Goal: Transaction & Acquisition: Book appointment/travel/reservation

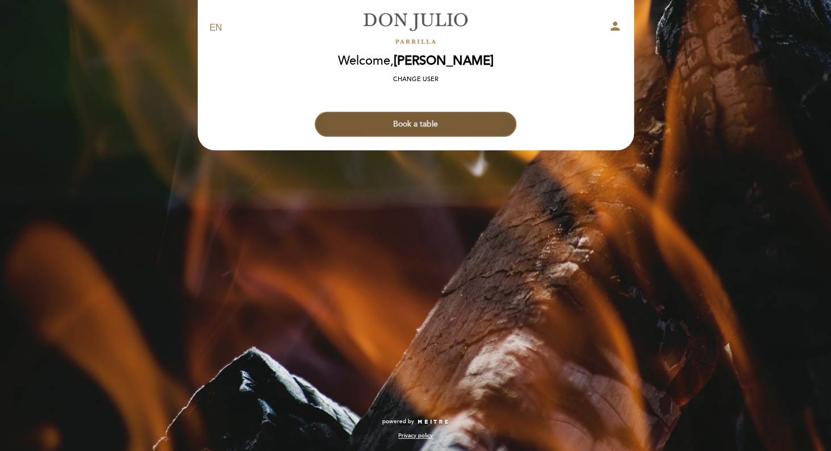
click at [424, 119] on button "Book a table" at bounding box center [416, 124] width 202 height 25
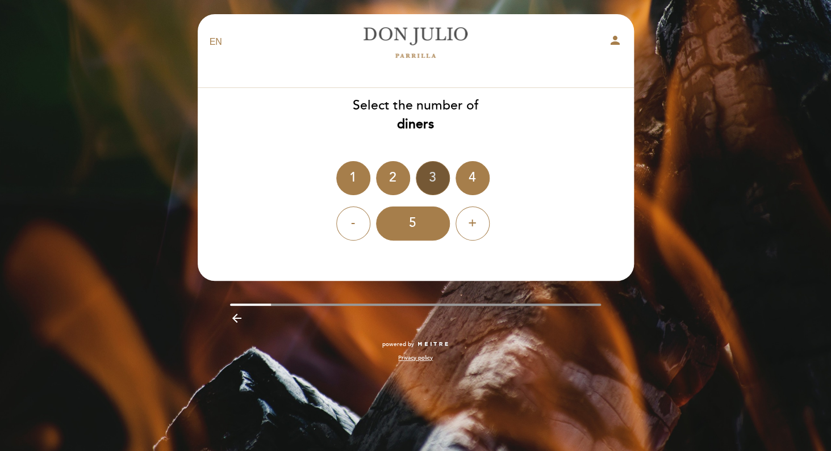
click at [434, 179] on div "3" at bounding box center [433, 178] width 34 height 34
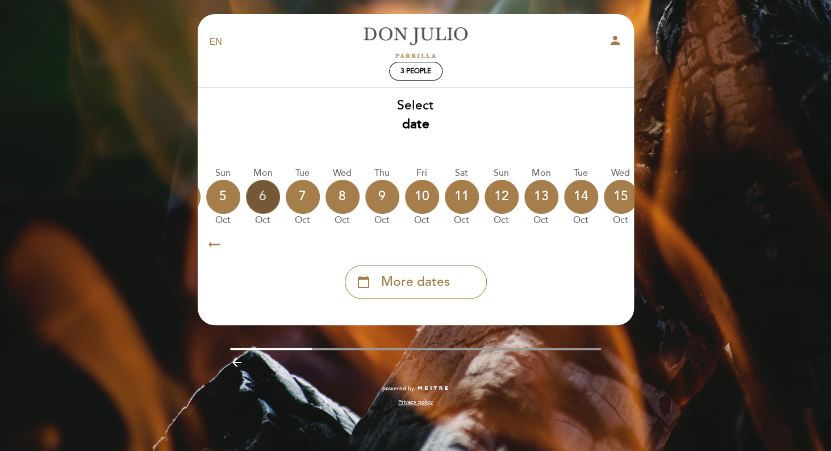
scroll to position [0, 334]
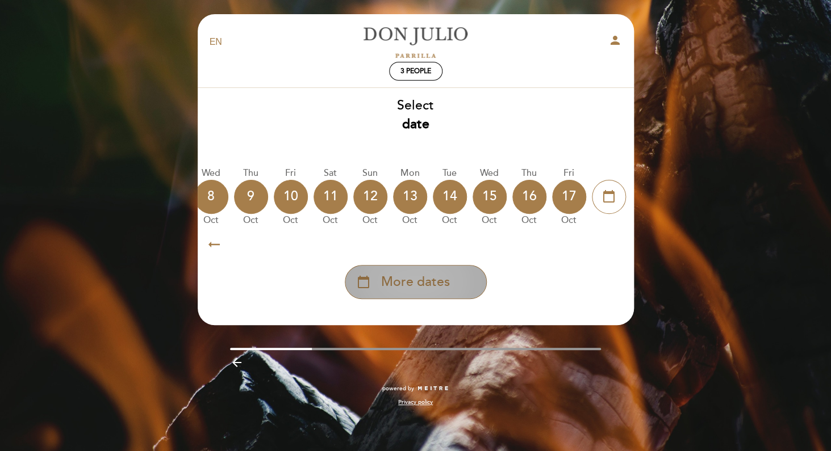
click at [447, 292] on div "calendar_today More dates" at bounding box center [416, 282] width 142 height 34
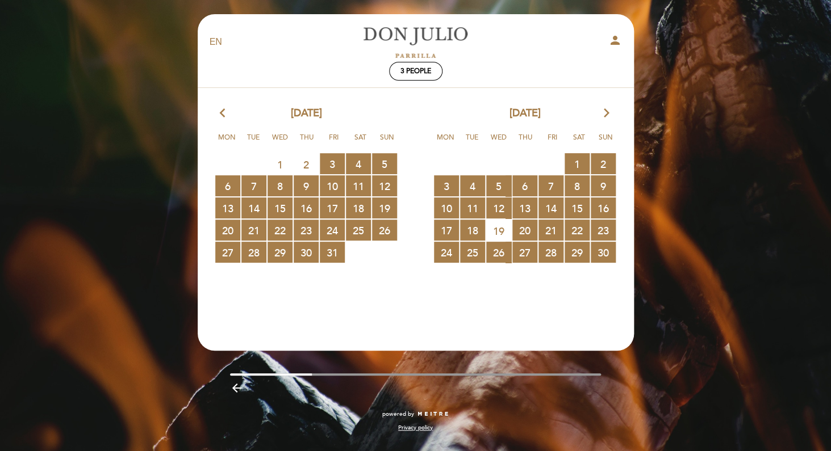
click at [605, 114] on icon "arrow_forward_ios" at bounding box center [606, 113] width 10 height 15
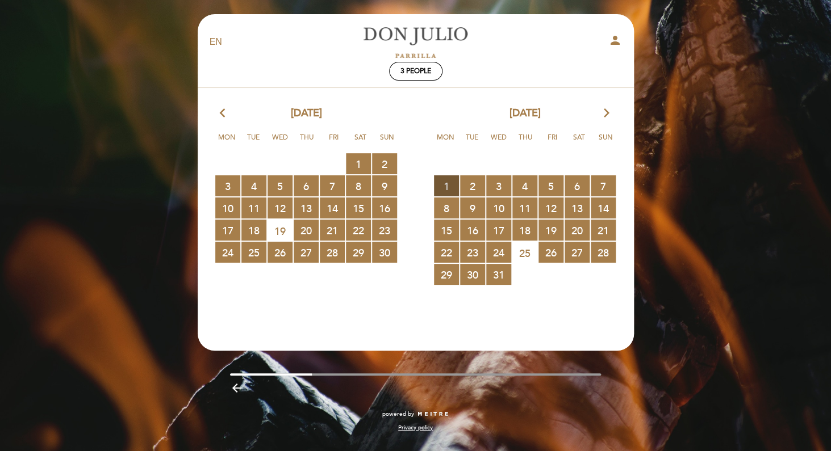
click at [450, 187] on span "1 RESERVATIONS AVAILABLE" at bounding box center [446, 185] width 25 height 21
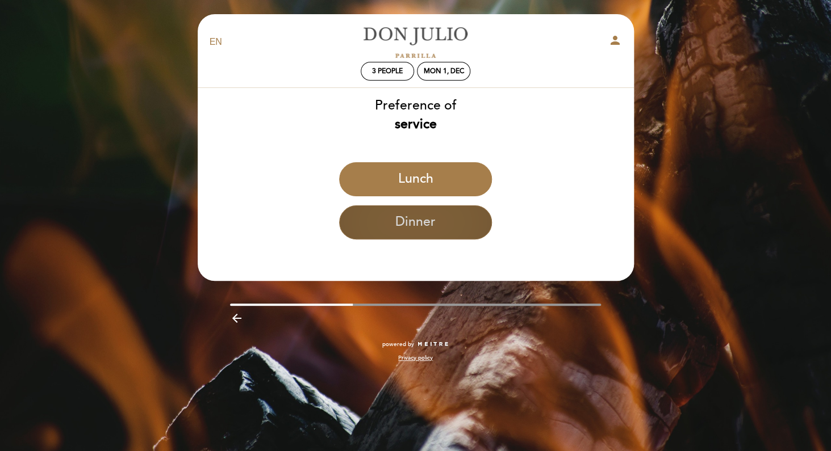
click at [443, 224] on button "Dinner" at bounding box center [415, 223] width 153 height 34
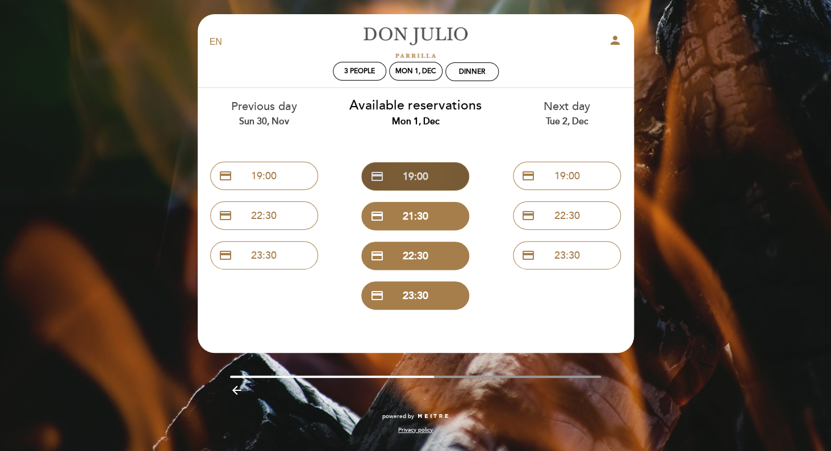
click at [437, 174] on button "credit_card 19:00" at bounding box center [415, 176] width 108 height 28
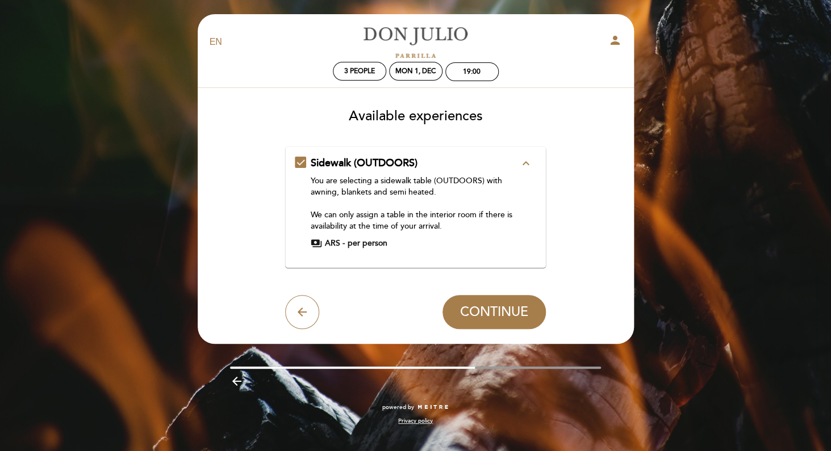
click at [526, 165] on icon "expand_less" at bounding box center [526, 164] width 14 height 14
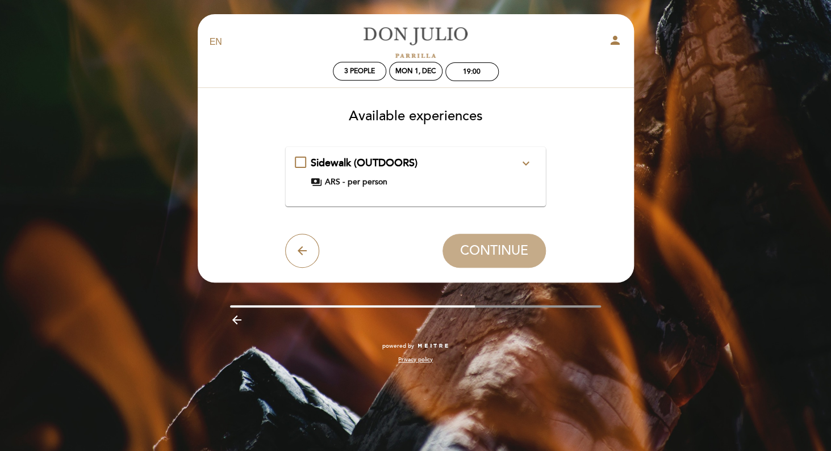
click at [526, 165] on icon "expand_more" at bounding box center [526, 164] width 14 height 14
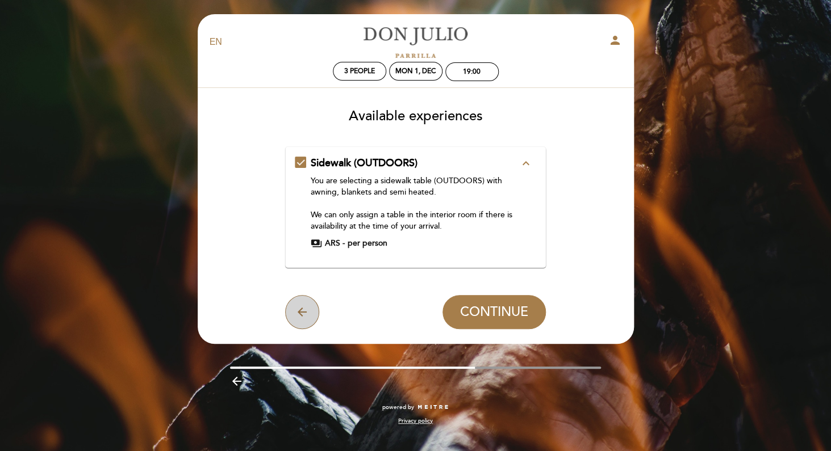
click at [301, 308] on icon "arrow_back" at bounding box center [302, 312] width 14 height 14
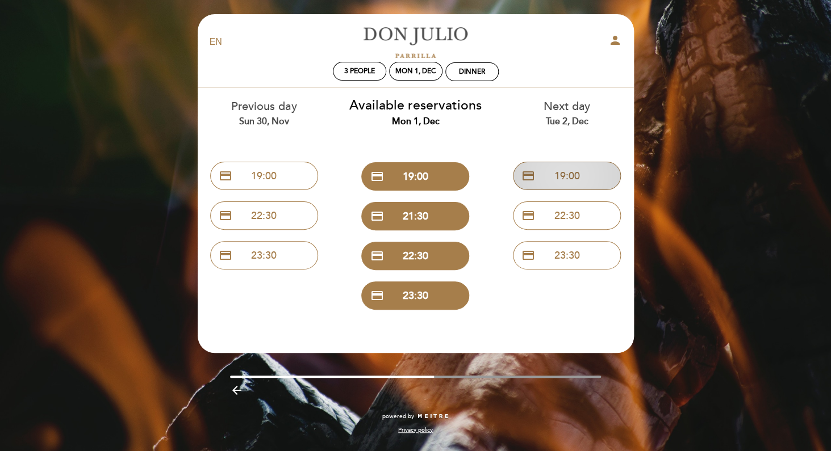
click at [590, 179] on button "credit_card 19:00" at bounding box center [567, 176] width 108 height 28
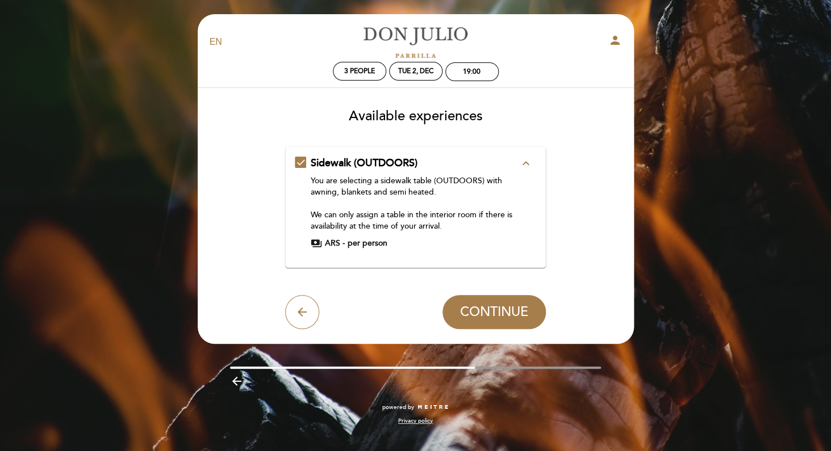
click at [527, 164] on icon "expand_less" at bounding box center [526, 164] width 14 height 14
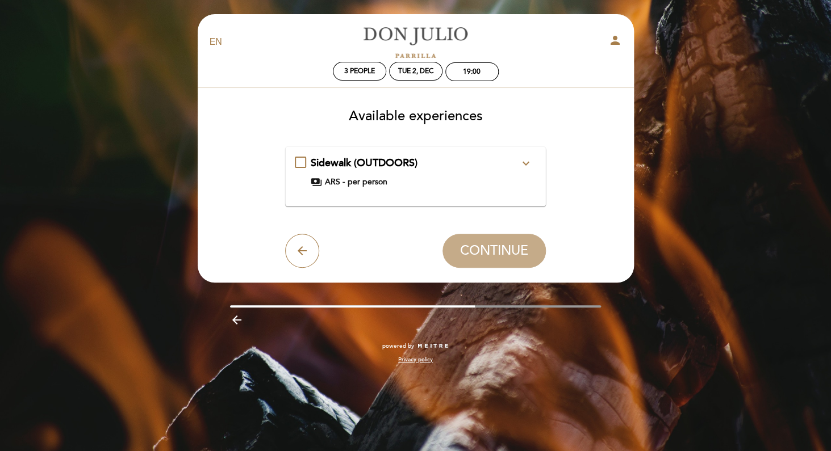
click at [528, 164] on icon "expand_more" at bounding box center [526, 164] width 14 height 14
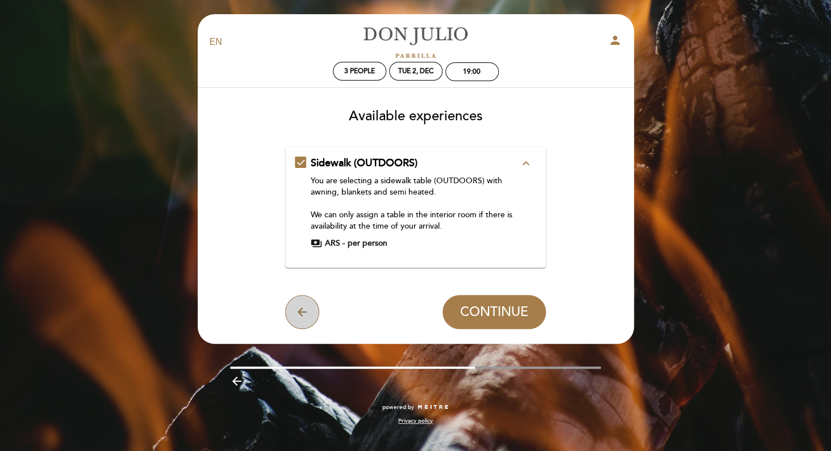
click at [305, 307] on icon "arrow_back" at bounding box center [302, 312] width 14 height 14
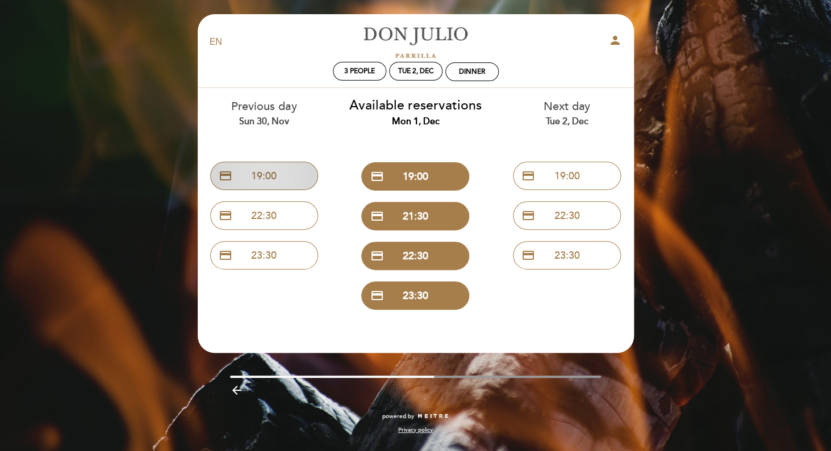
click at [274, 179] on button "credit_card 19:00" at bounding box center [264, 176] width 108 height 28
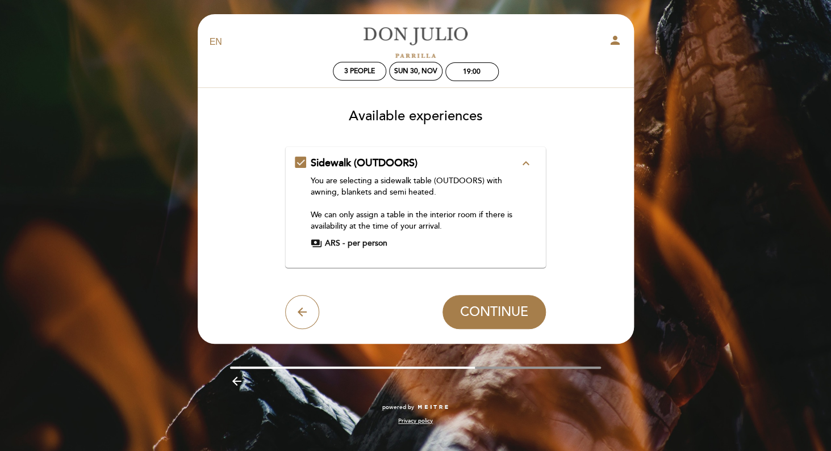
click at [522, 164] on icon "expand_less" at bounding box center [526, 164] width 14 height 14
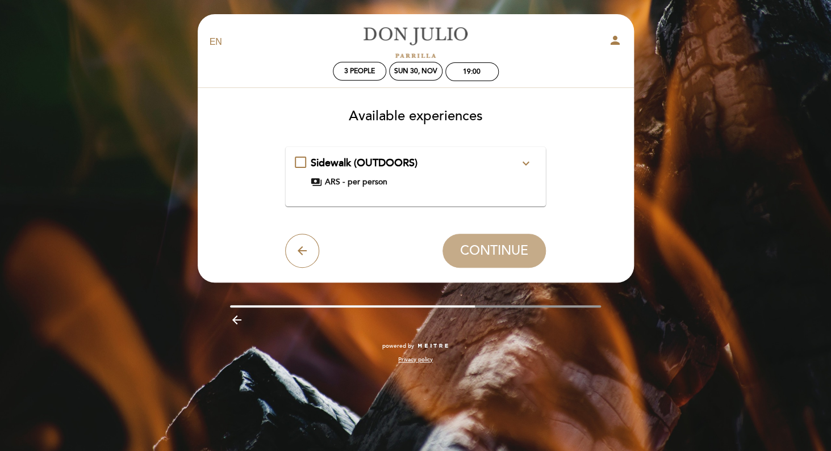
click at [522, 164] on icon "expand_more" at bounding box center [526, 164] width 14 height 14
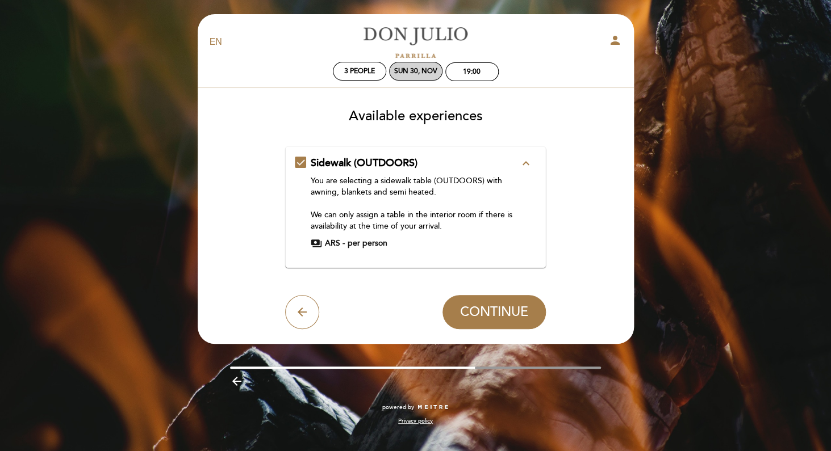
click at [423, 74] on div "Sun 30, Nov" at bounding box center [415, 71] width 43 height 9
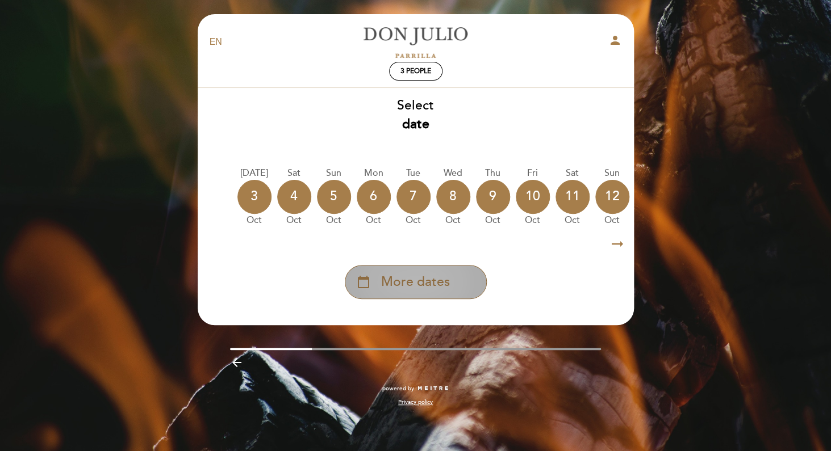
click at [444, 286] on span "More dates" at bounding box center [415, 282] width 69 height 19
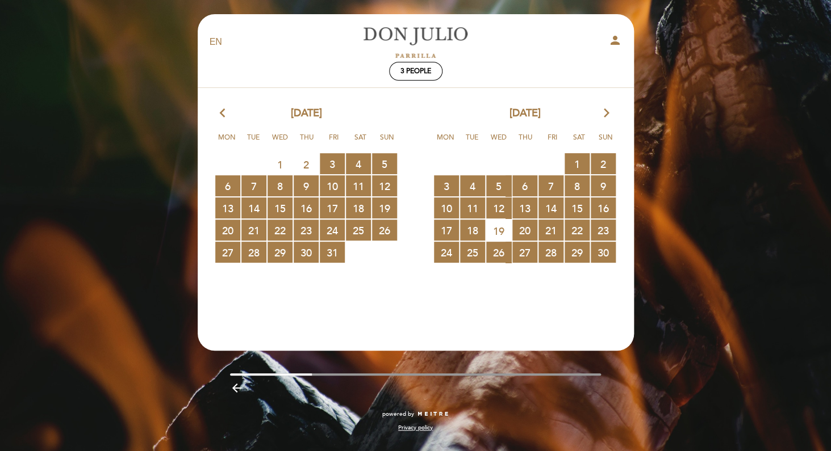
click at [502, 232] on span "19" at bounding box center [498, 230] width 25 height 21
click at [606, 114] on icon "arrow_forward_ios" at bounding box center [606, 113] width 10 height 15
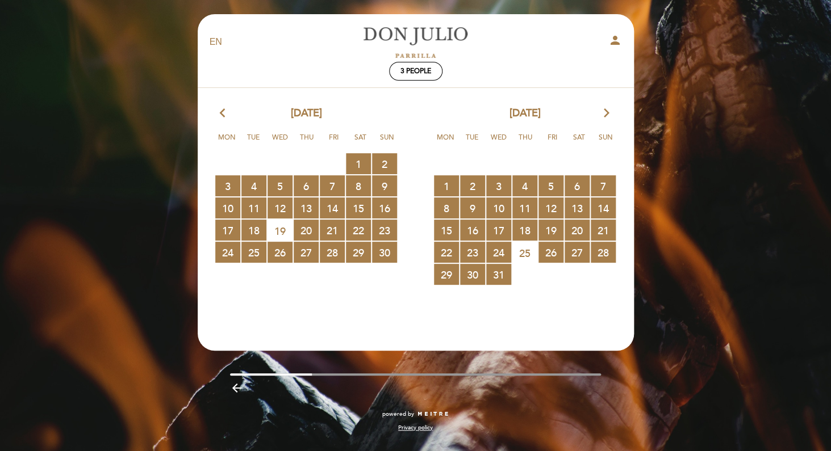
click at [284, 227] on span "19" at bounding box center [279, 230] width 25 height 21
click at [284, 226] on span "19" at bounding box center [279, 230] width 25 height 21
click at [307, 231] on span "20 RESERVATIONS AVAILABLE" at bounding box center [306, 230] width 25 height 21
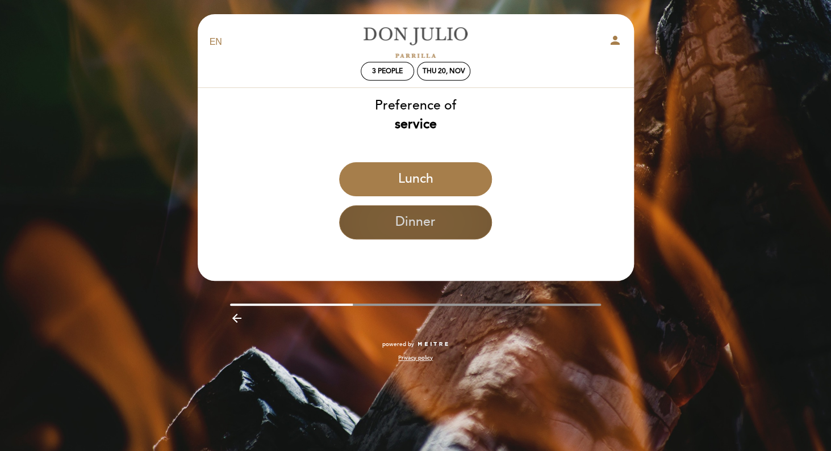
click at [437, 220] on button "Dinner" at bounding box center [415, 223] width 153 height 34
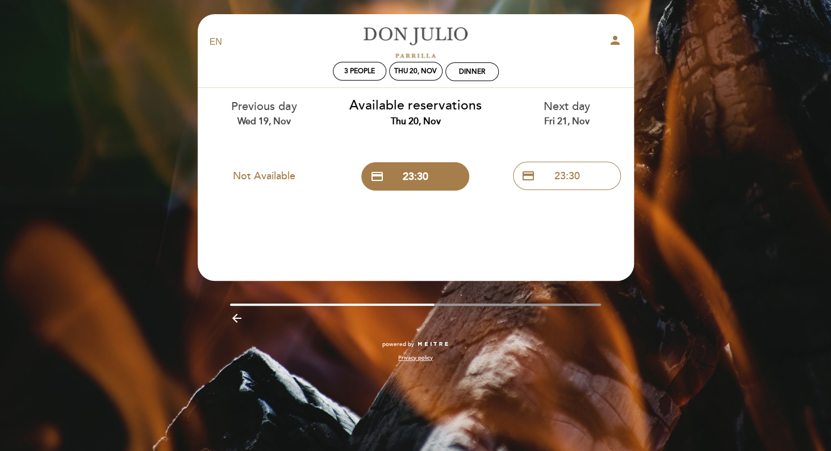
click at [574, 105] on div "Next day Fri 21, Nov" at bounding box center [567, 113] width 135 height 29
click at [355, 74] on span "3 people" at bounding box center [359, 71] width 31 height 9
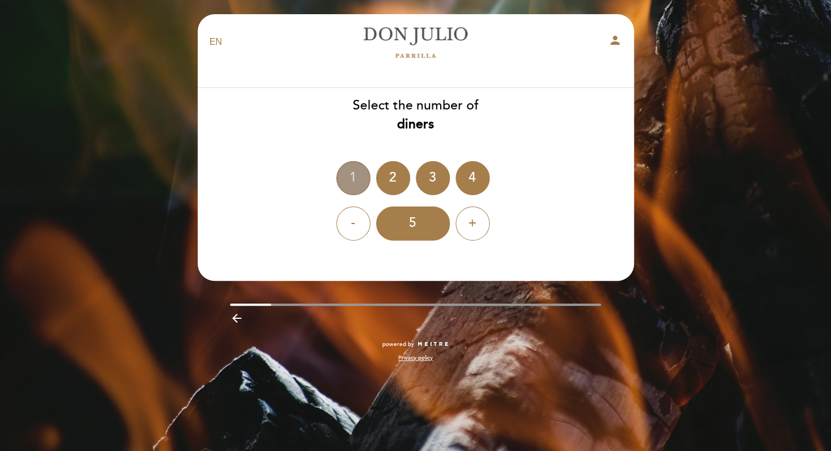
click at [350, 176] on div "1" at bounding box center [353, 178] width 34 height 34
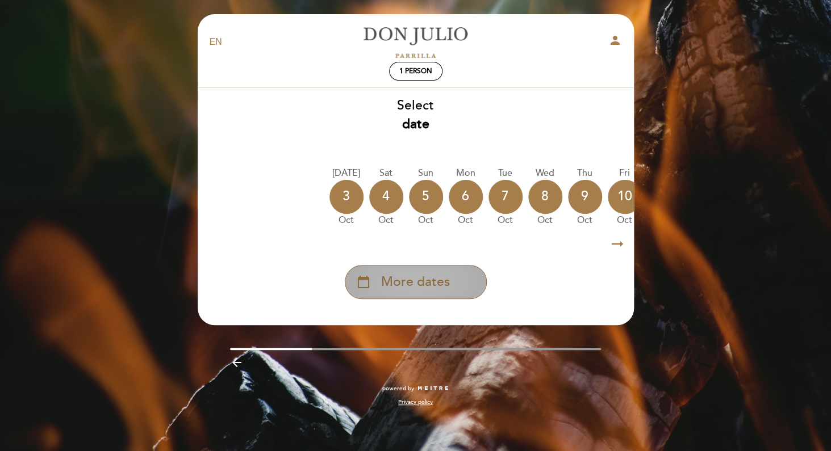
click at [451, 274] on div "calendar_today More dates" at bounding box center [416, 282] width 142 height 34
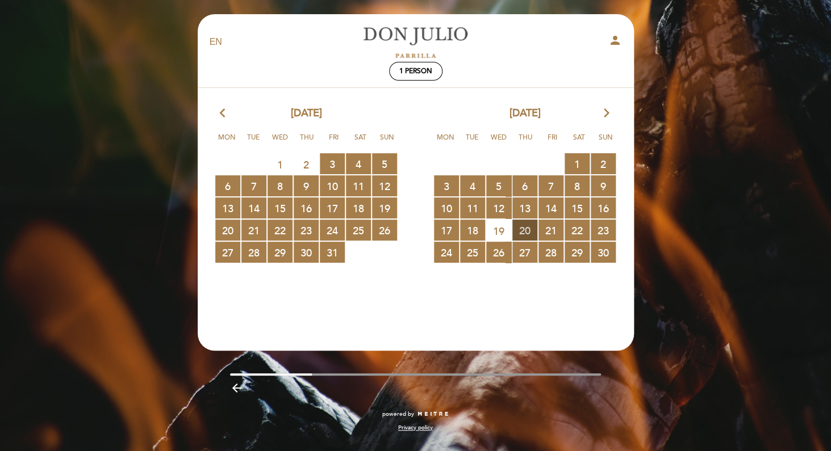
click at [526, 229] on span "20 RESERVATIONS AVAILABLE" at bounding box center [524, 230] width 25 height 21
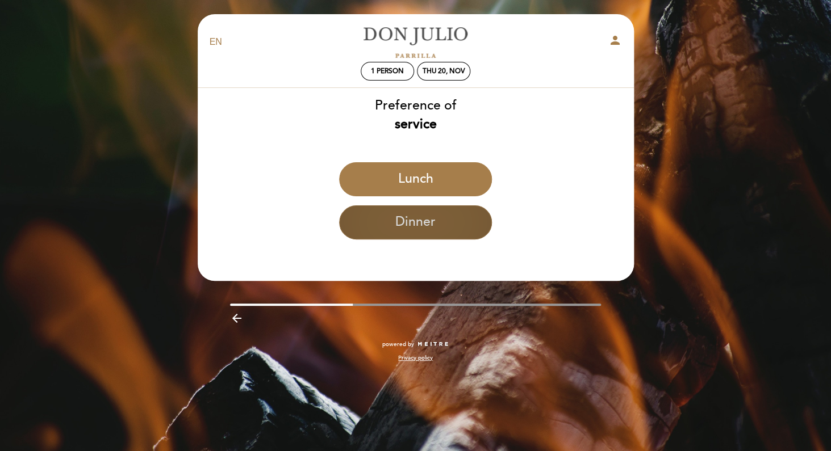
click at [459, 225] on button "Dinner" at bounding box center [415, 223] width 153 height 34
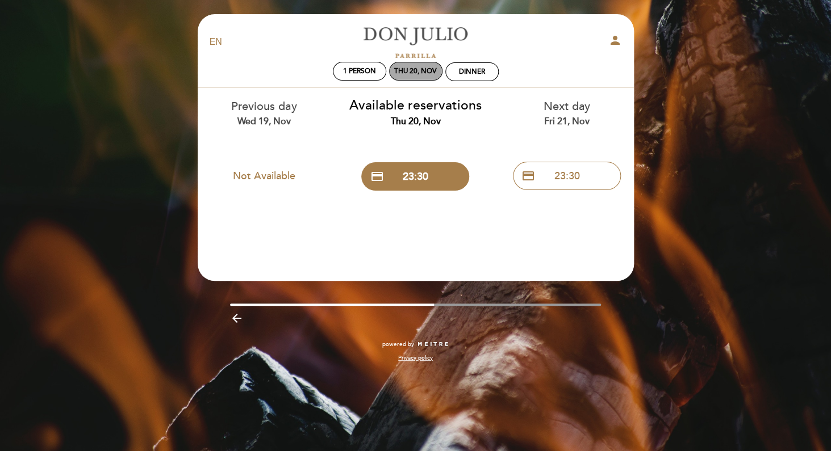
click at [417, 72] on div "Thu 20, Nov" at bounding box center [415, 71] width 43 height 9
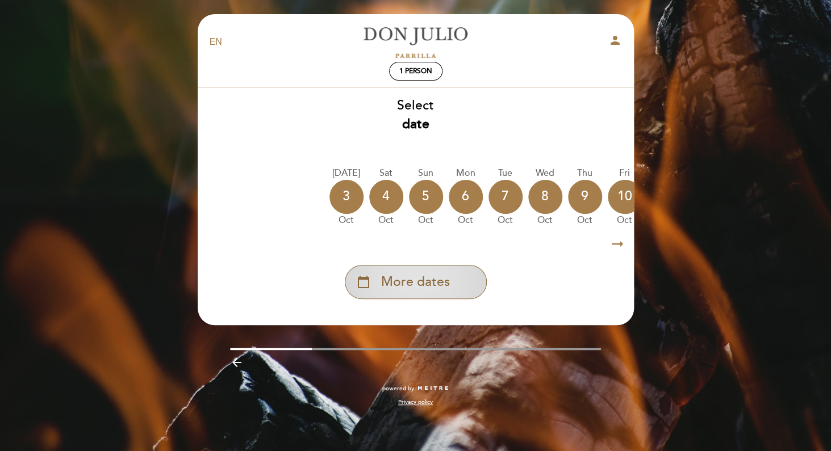
click at [431, 291] on span "More dates" at bounding box center [415, 282] width 69 height 19
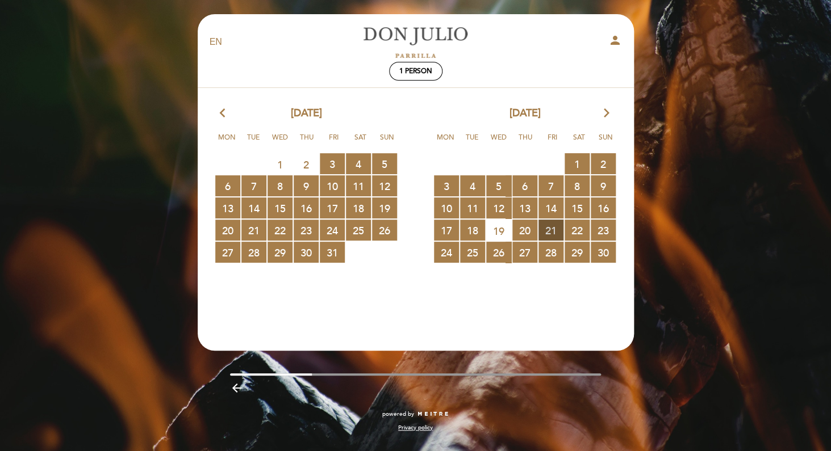
click at [557, 231] on span "21 RESERVATIONS AVAILABLE" at bounding box center [550, 230] width 25 height 21
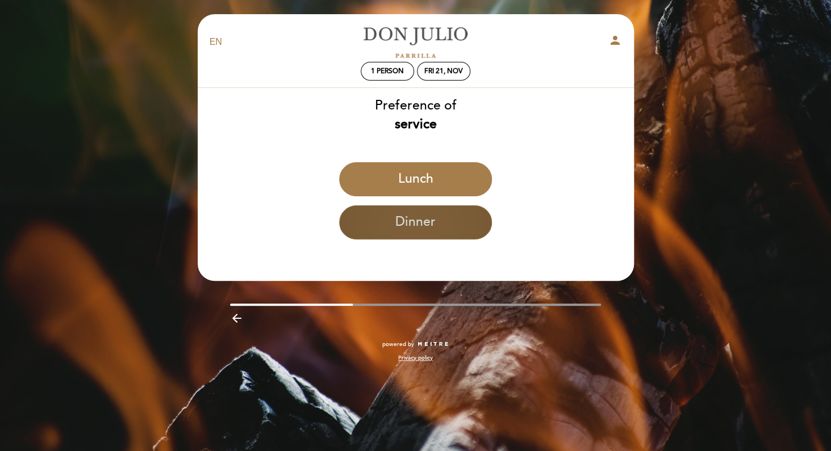
click at [446, 220] on button "Dinner" at bounding box center [415, 223] width 153 height 34
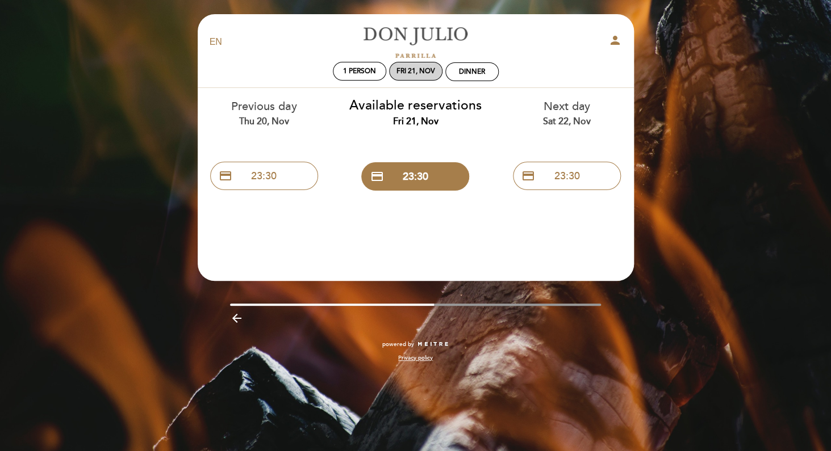
click at [405, 75] on div "Fri 21, Nov" at bounding box center [415, 71] width 39 height 9
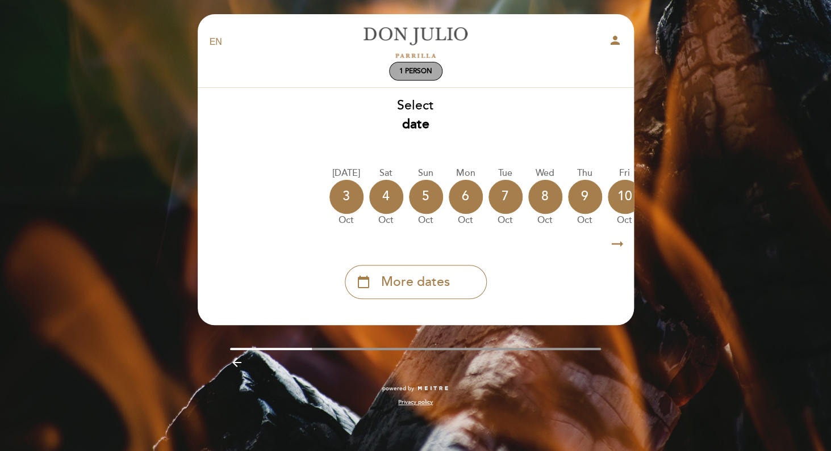
click at [416, 77] on div "1 person" at bounding box center [415, 71] width 52 height 18
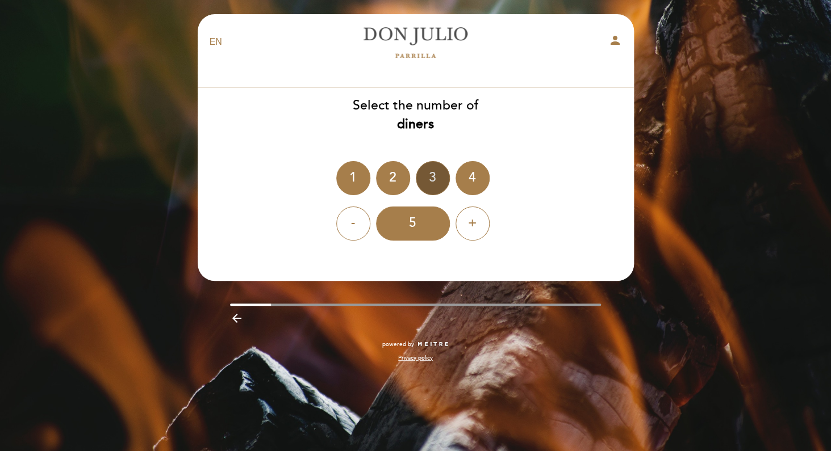
click at [429, 176] on div "3" at bounding box center [433, 178] width 34 height 34
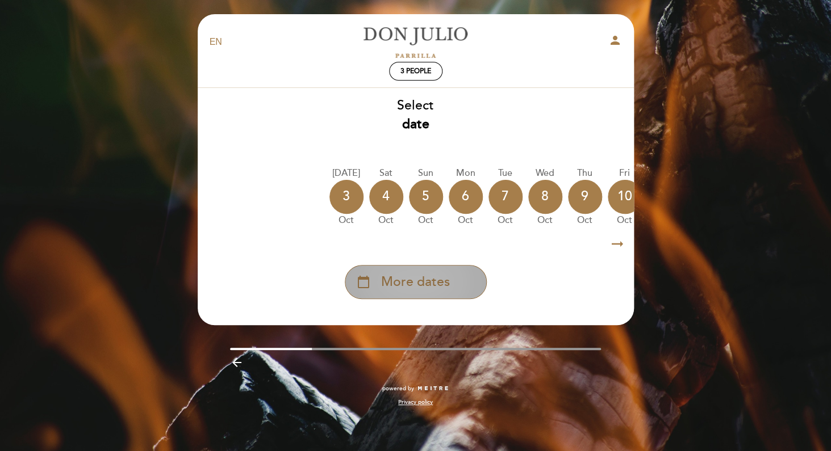
click at [445, 287] on span "More dates" at bounding box center [415, 282] width 69 height 19
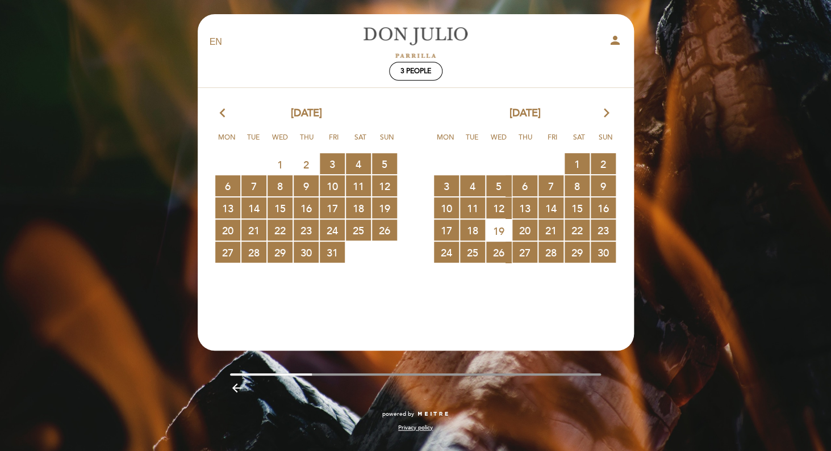
click at [606, 110] on icon "arrow_forward_ios" at bounding box center [606, 113] width 10 height 15
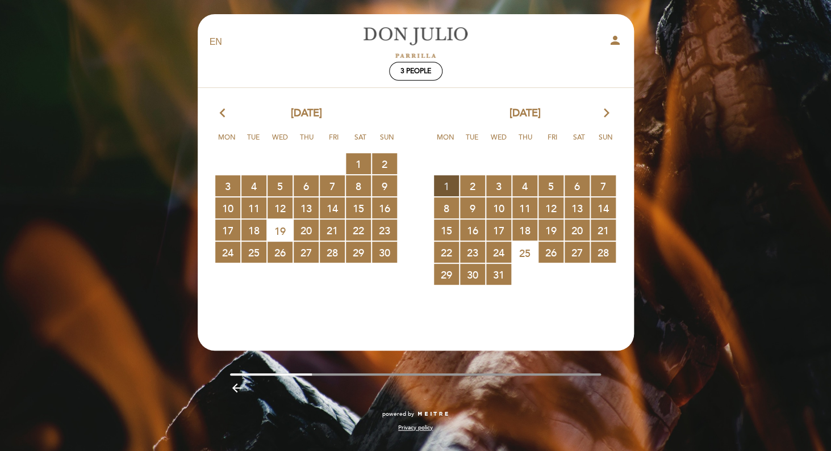
click at [451, 182] on span "1 RESERVATIONS AVAILABLE" at bounding box center [446, 185] width 25 height 21
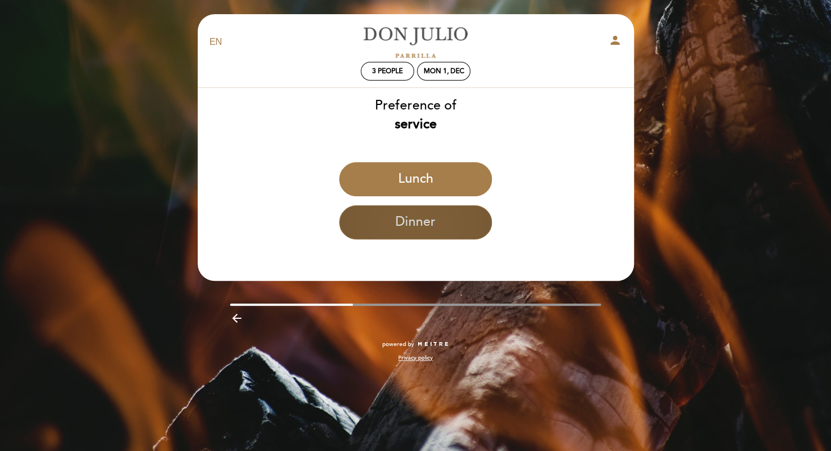
click at [451, 227] on button "Dinner" at bounding box center [415, 223] width 153 height 34
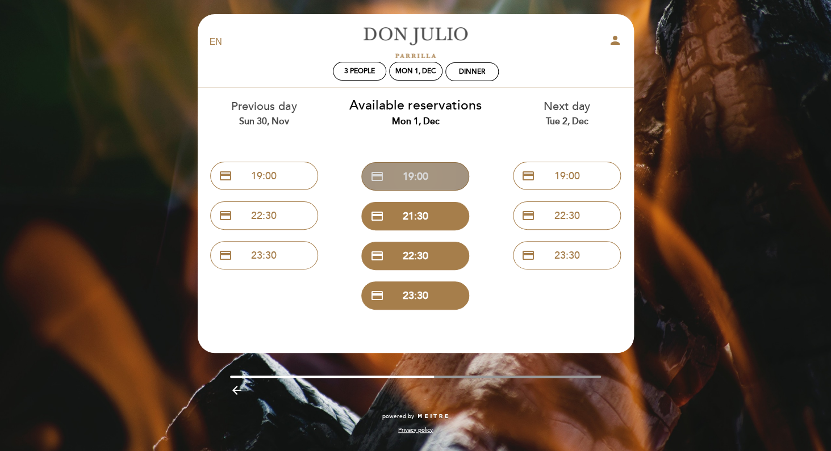
click at [434, 178] on button "credit_card 19:00" at bounding box center [415, 176] width 108 height 28
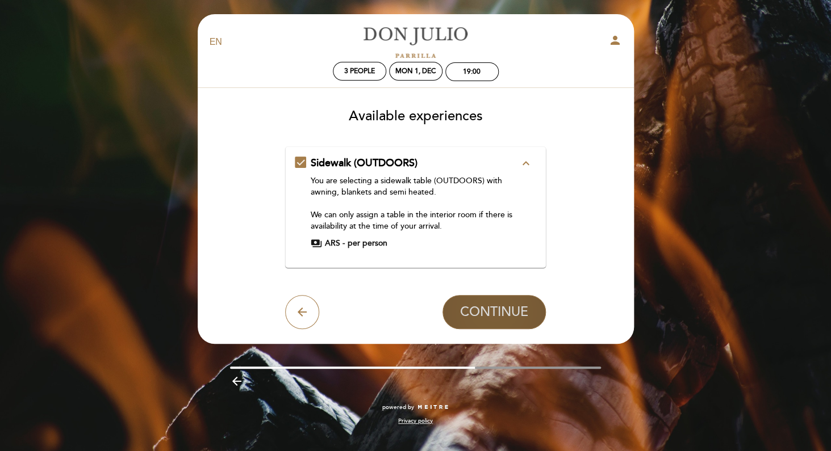
click at [498, 312] on span "CONTINUE" at bounding box center [494, 312] width 68 height 16
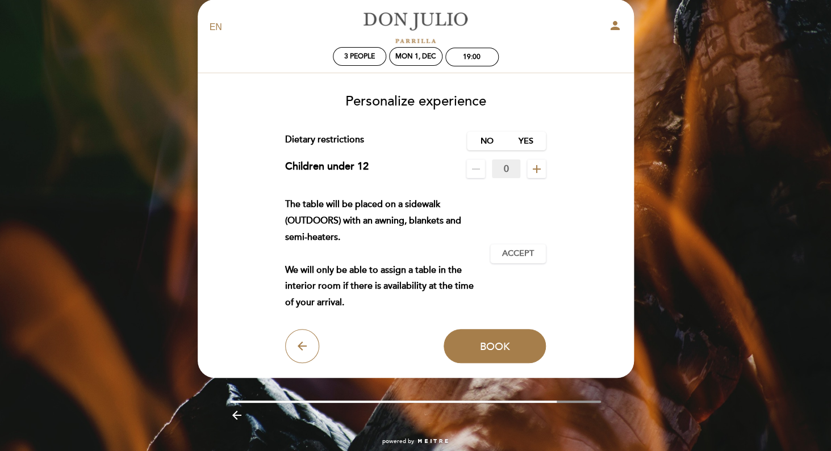
scroll to position [0, 0]
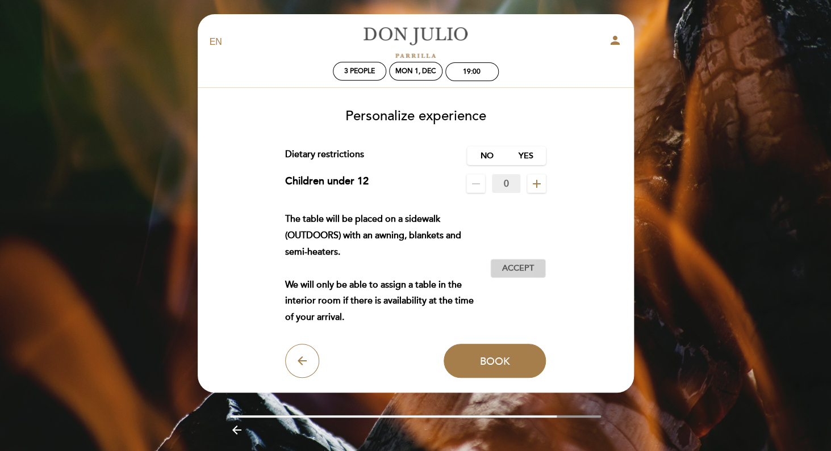
click at [511, 269] on span "Accept" at bounding box center [518, 269] width 32 height 12
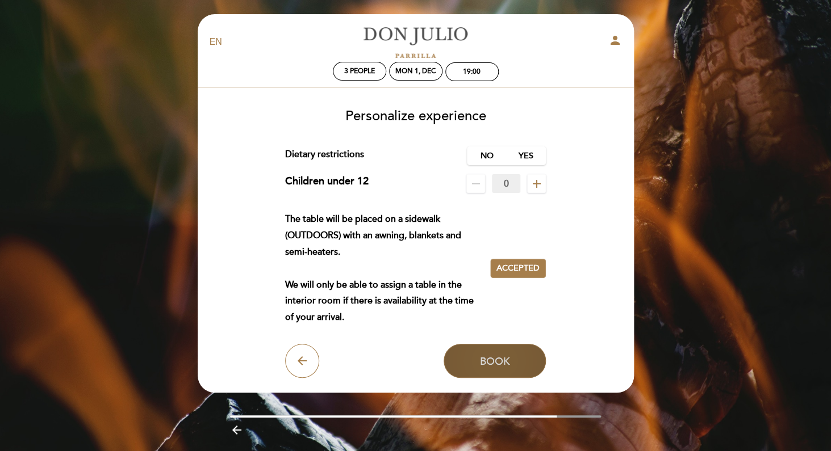
click at [501, 362] on span "Book" at bounding box center [494, 361] width 30 height 12
click at [494, 361] on span "Book" at bounding box center [494, 361] width 30 height 12
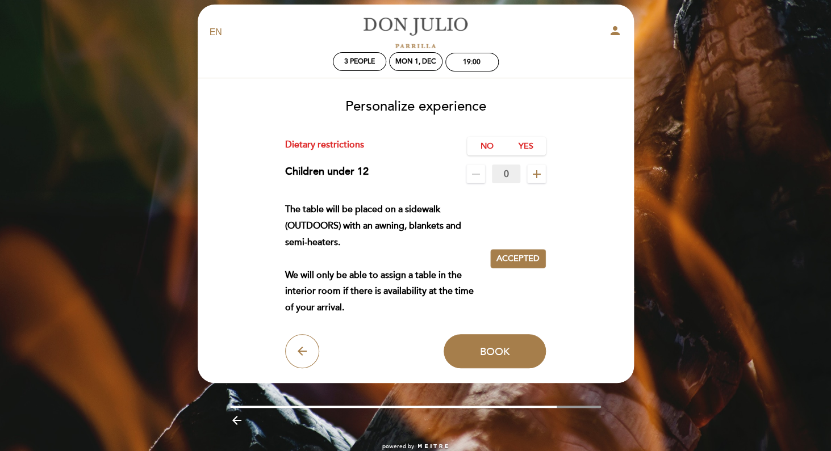
scroll to position [11, 0]
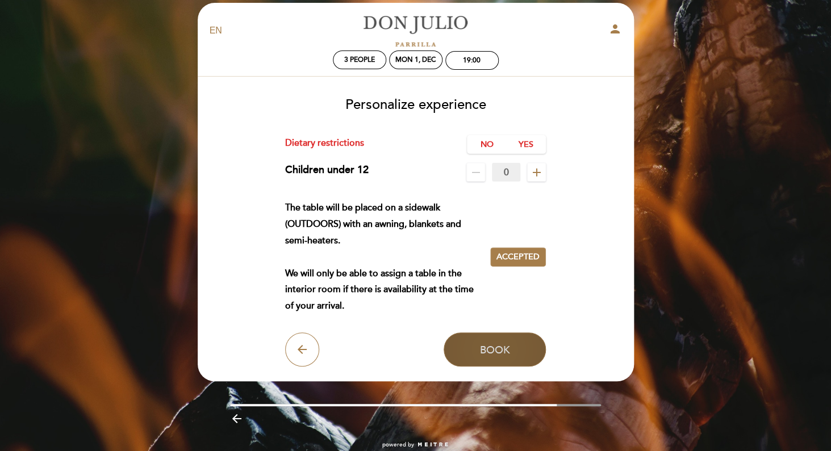
click at [505, 350] on span "Book" at bounding box center [494, 349] width 30 height 12
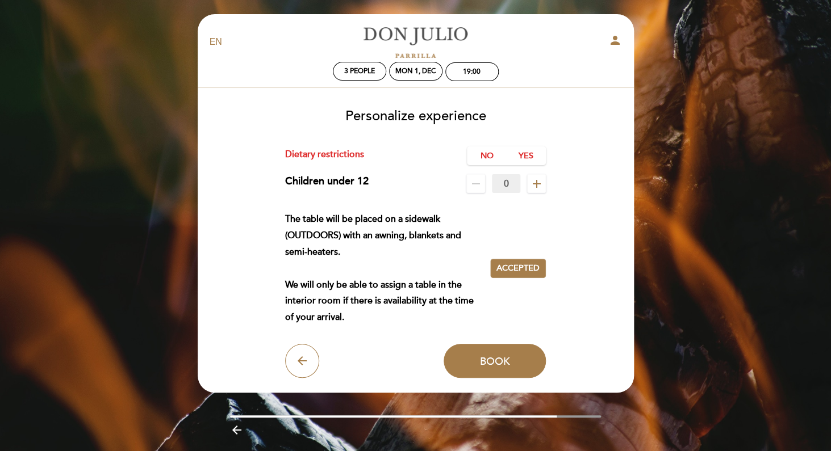
scroll to position [5, 0]
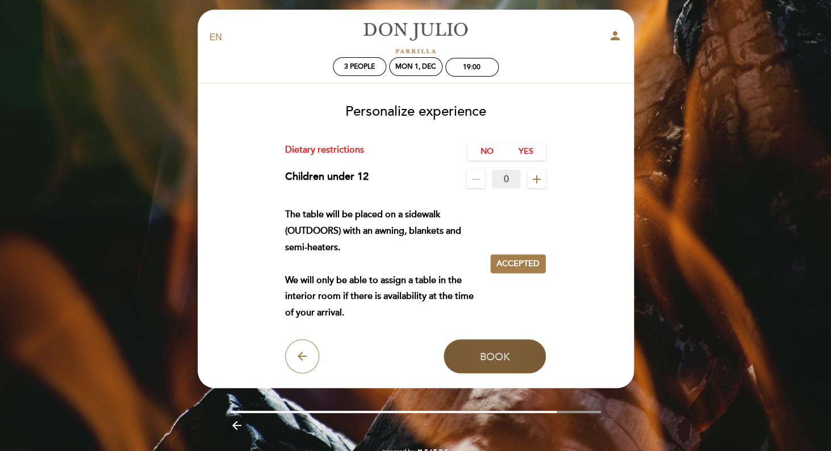
click at [504, 351] on button "Book" at bounding box center [494, 357] width 102 height 34
click at [506, 355] on span "Book" at bounding box center [494, 356] width 30 height 12
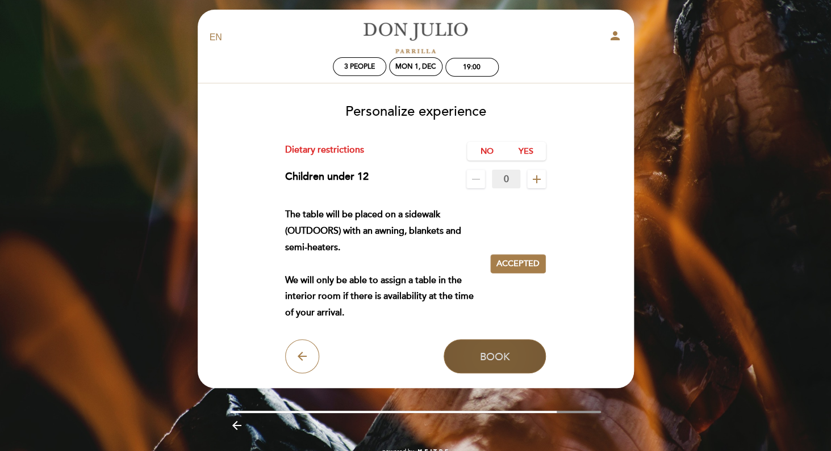
click at [498, 357] on span "Book" at bounding box center [494, 356] width 30 height 12
click at [498, 354] on span "Book" at bounding box center [494, 356] width 30 height 12
click at [501, 357] on span "Book" at bounding box center [494, 356] width 30 height 12
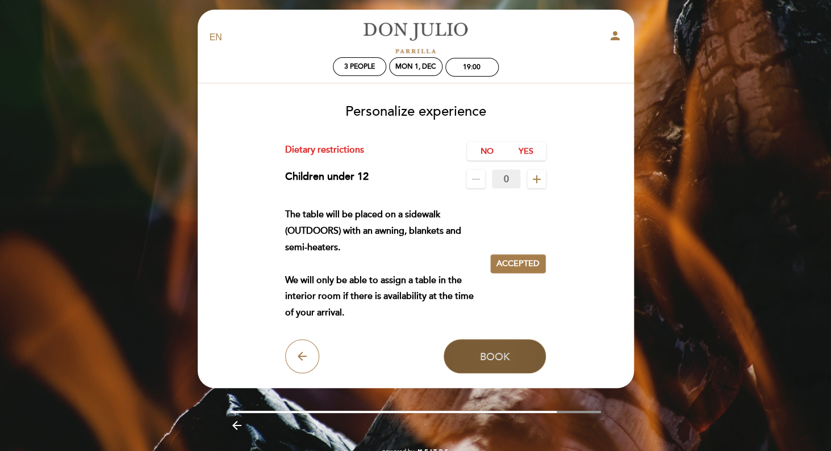
click at [501, 357] on span "Book" at bounding box center [494, 356] width 30 height 12
click at [502, 353] on span "Book" at bounding box center [494, 356] width 30 height 12
click at [514, 364] on button "Book" at bounding box center [494, 357] width 102 height 34
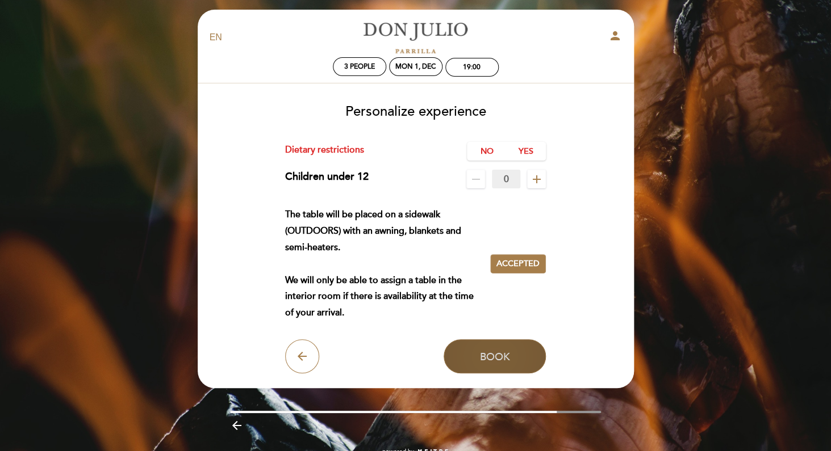
click at [514, 364] on button "Book" at bounding box center [494, 357] width 102 height 34
click at [497, 357] on span "Book" at bounding box center [494, 356] width 30 height 12
click at [503, 358] on span "Book" at bounding box center [494, 356] width 30 height 12
click at [523, 261] on span "Accepted" at bounding box center [517, 264] width 43 height 12
click at [504, 355] on span "Book" at bounding box center [494, 356] width 30 height 12
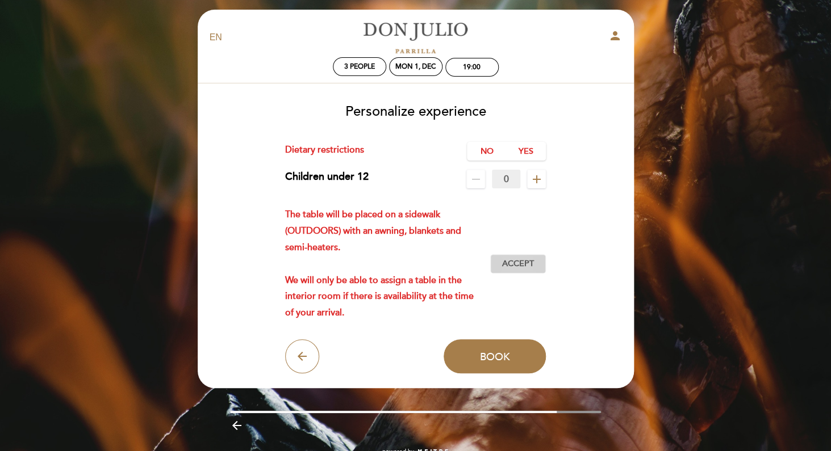
click at [519, 265] on span "Accept" at bounding box center [518, 264] width 32 height 12
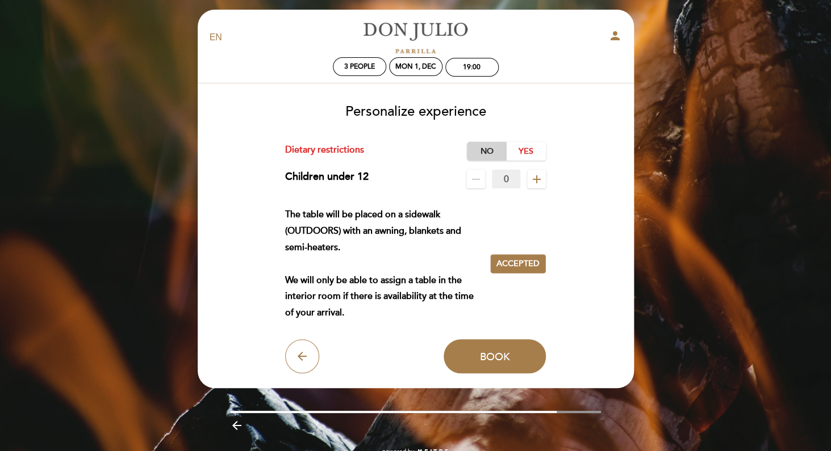
click at [486, 146] on label "No" at bounding box center [487, 151] width 40 height 19
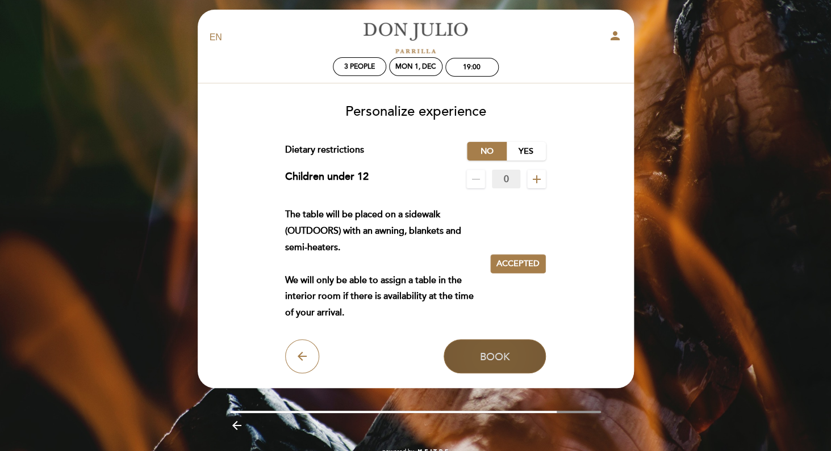
click at [504, 359] on span "Book" at bounding box center [494, 356] width 30 height 12
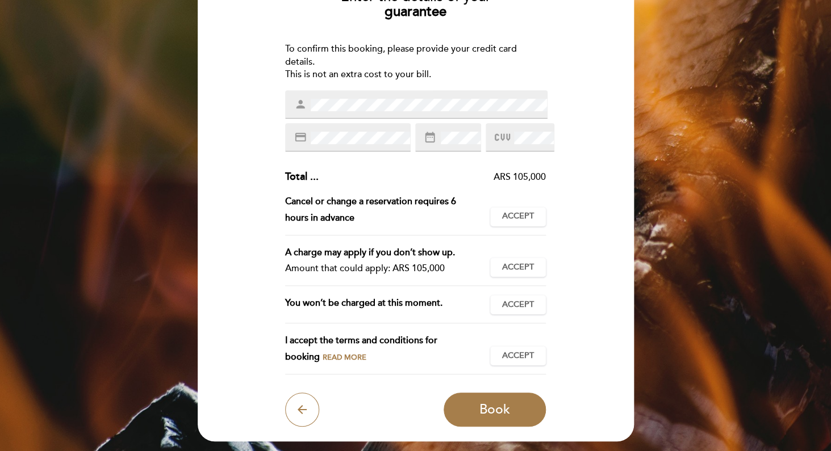
scroll to position [115, 0]
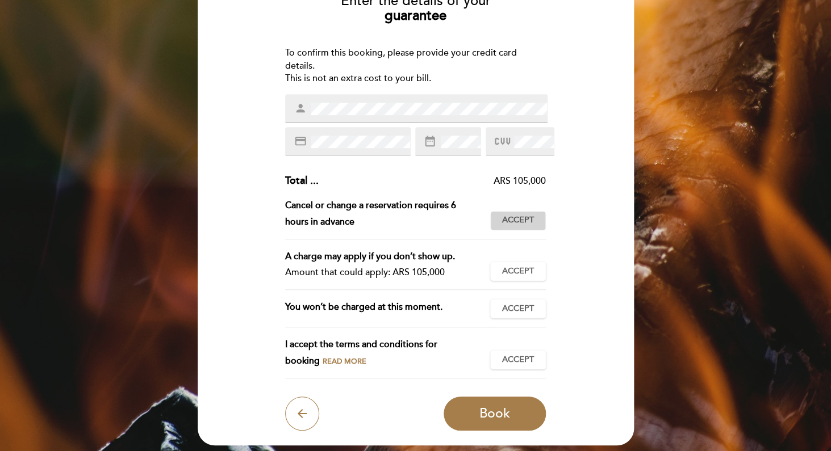
click at [527, 220] on span "Accept" at bounding box center [518, 221] width 32 height 12
click at [523, 268] on span "Accept" at bounding box center [518, 272] width 32 height 12
click at [527, 309] on span "Accept" at bounding box center [518, 309] width 32 height 12
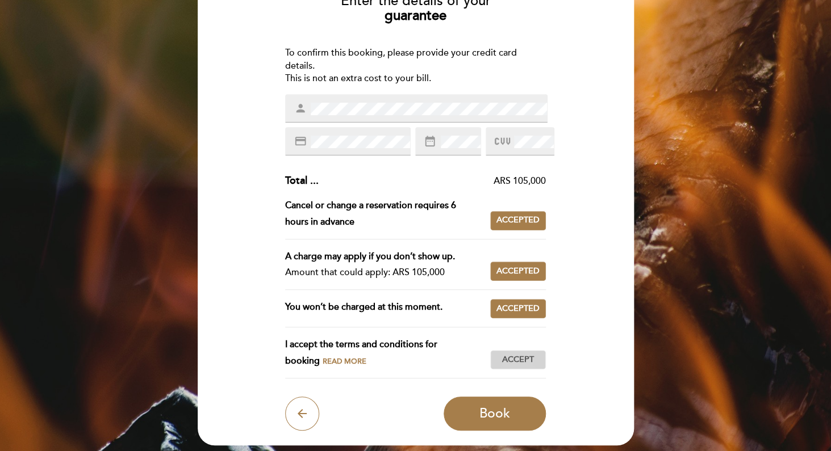
click at [520, 359] on span "Accept" at bounding box center [518, 360] width 32 height 12
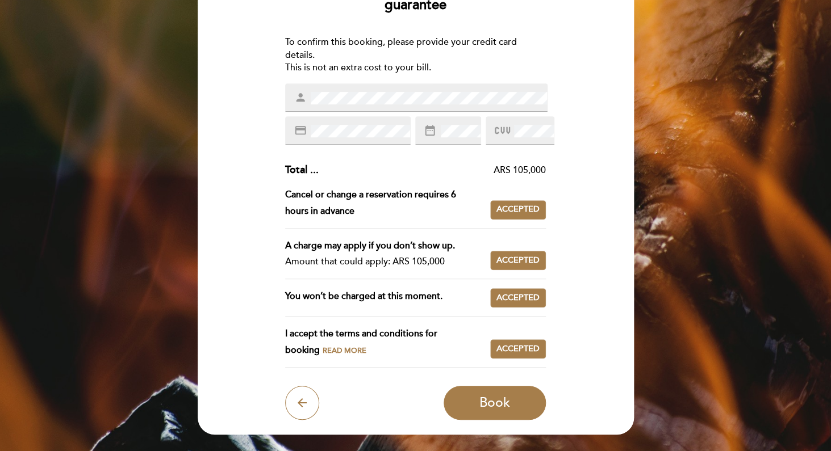
scroll to position [127, 0]
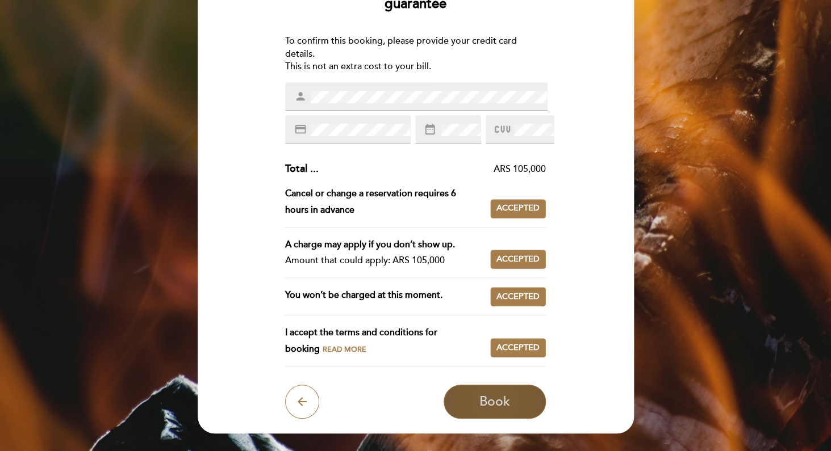
click at [500, 404] on span "Book" at bounding box center [494, 402] width 31 height 16
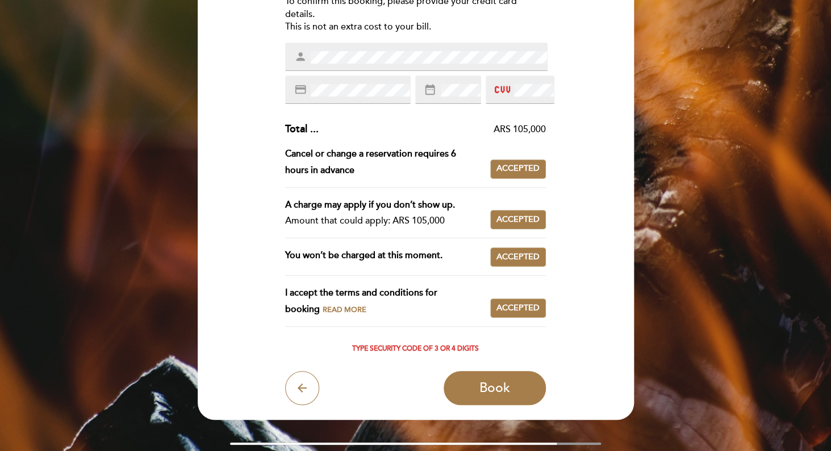
scroll to position [170, 0]
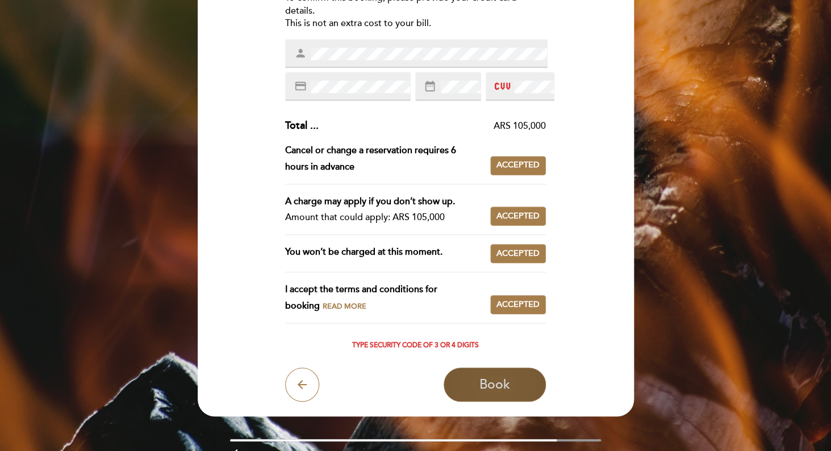
click at [503, 384] on span "Book" at bounding box center [494, 385] width 31 height 16
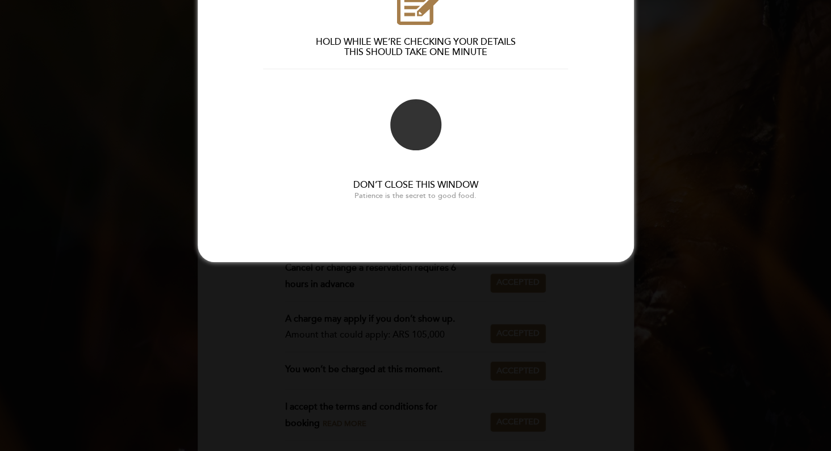
scroll to position [0, 0]
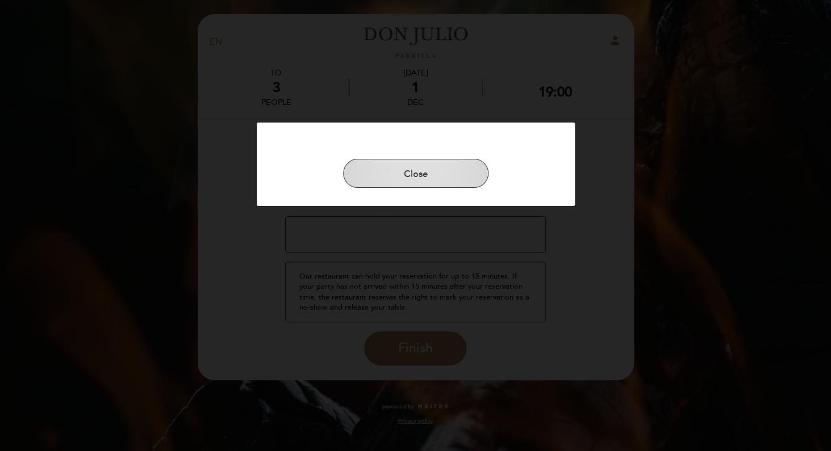
click at [421, 171] on button "Close" at bounding box center [415, 174] width 145 height 30
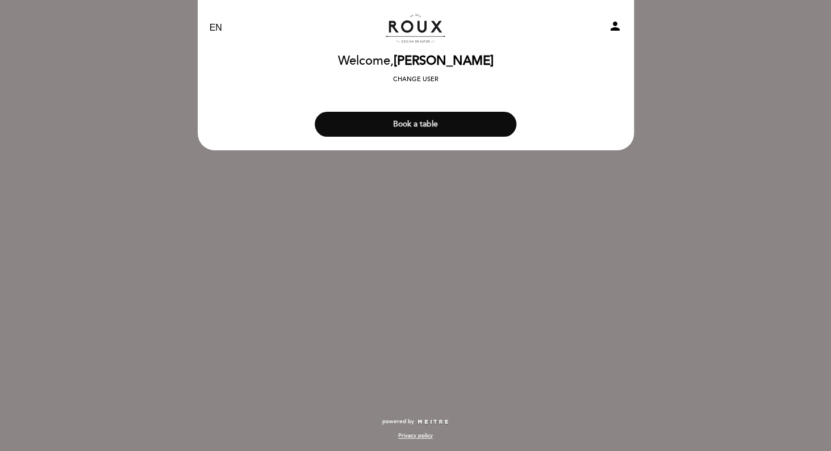
click at [454, 123] on button "Book a table" at bounding box center [416, 124] width 202 height 25
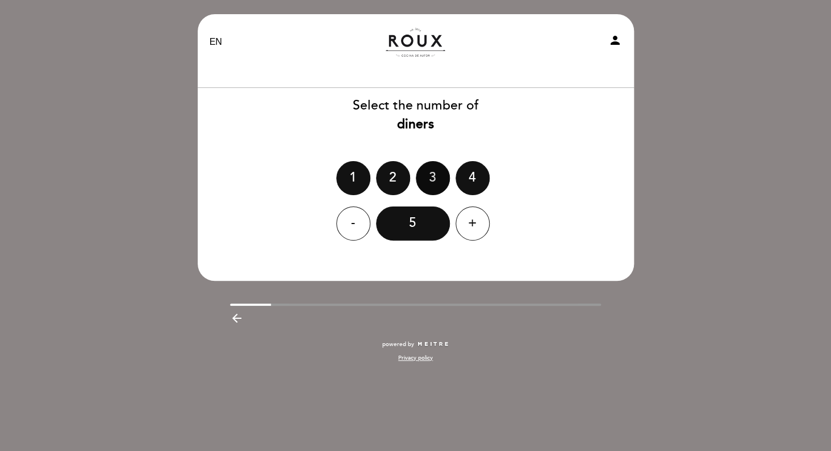
click at [430, 185] on div "3" at bounding box center [433, 178] width 34 height 34
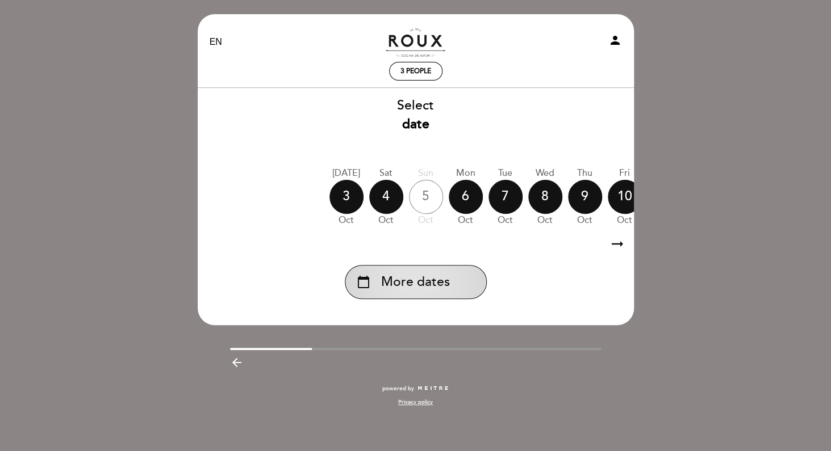
click at [441, 283] on span "More dates" at bounding box center [415, 282] width 69 height 19
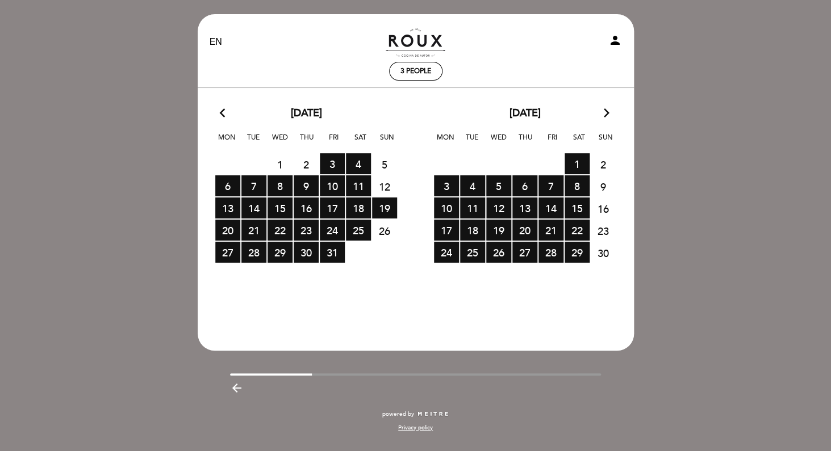
click at [606, 114] on icon "arrow_forward_ios" at bounding box center [606, 113] width 10 height 15
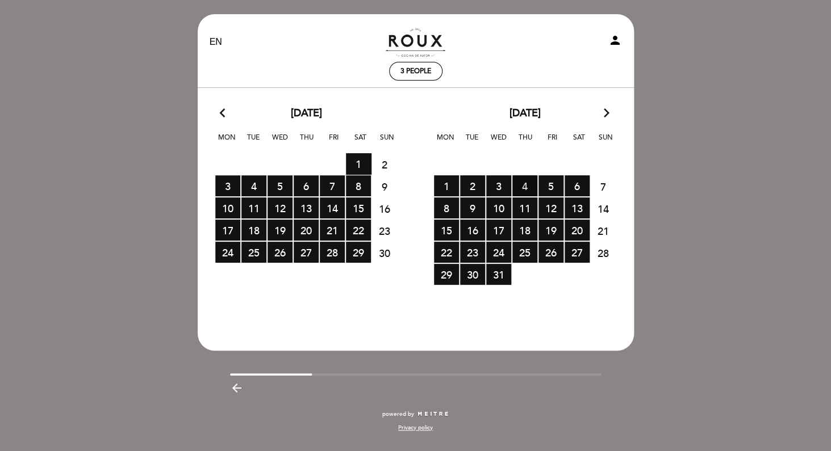
click at [525, 187] on span "4 RESERVATIONS AVAILABLE" at bounding box center [524, 185] width 25 height 21
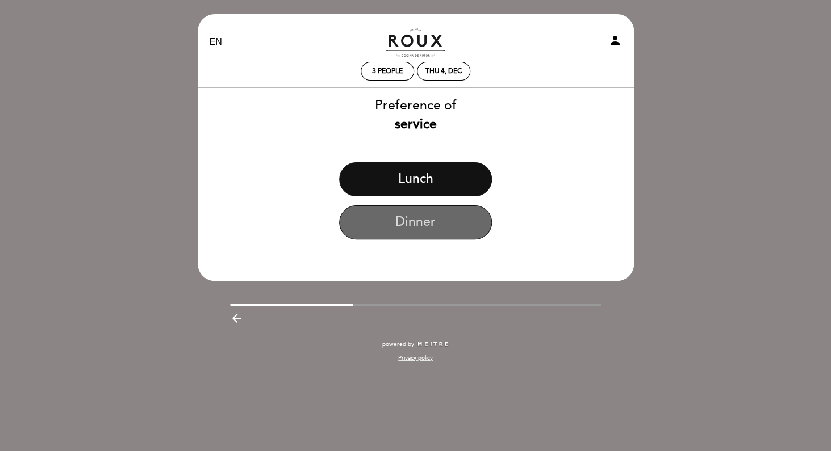
click at [443, 229] on button "Dinner" at bounding box center [415, 223] width 153 height 34
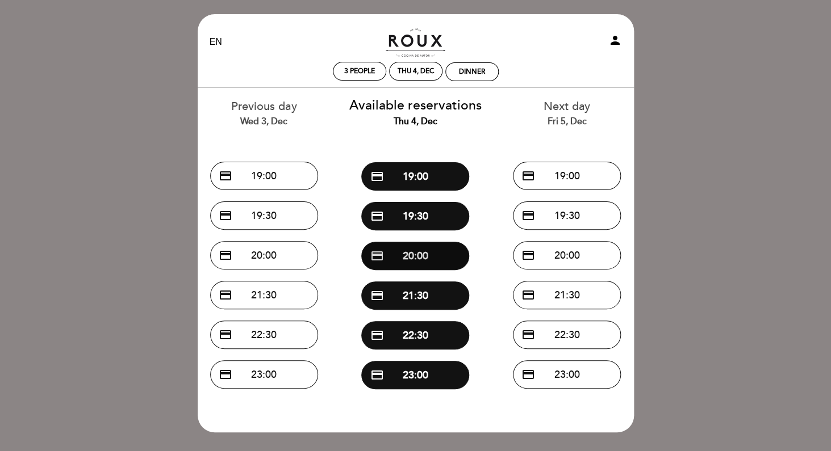
click at [427, 251] on button "credit_card 20:00" at bounding box center [415, 256] width 108 height 28
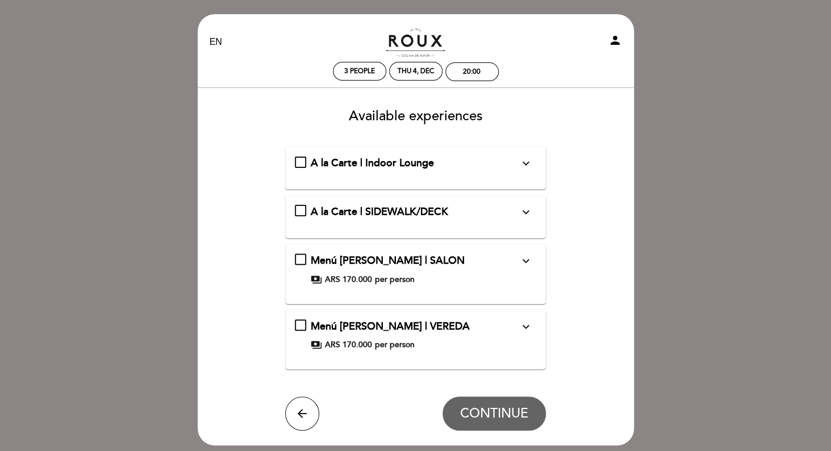
click at [300, 262] on div "Menú de pasos | SALON expand_more payments ARS 170.000 per person" at bounding box center [415, 270] width 241 height 32
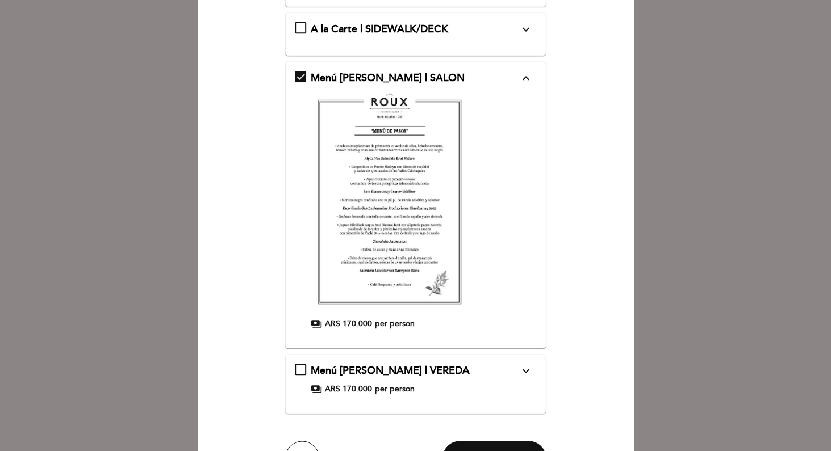
scroll to position [178, 0]
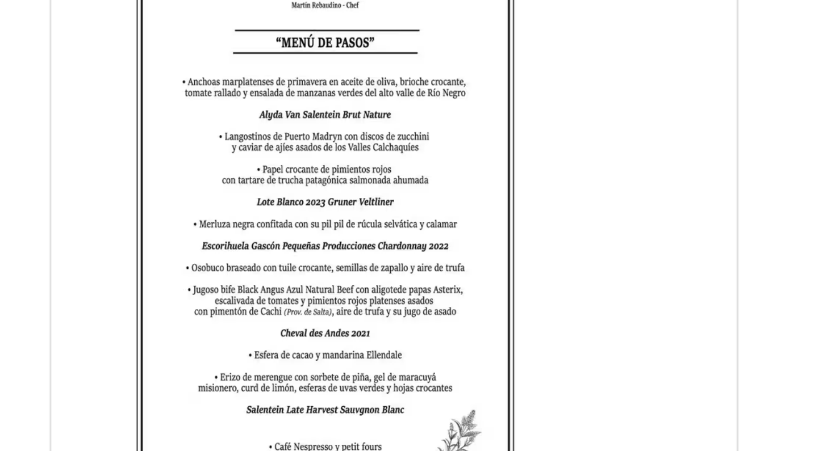
click at [558, 183] on form "A la Carte | Indoor Lounge expand_more Table inside the restaurant A la Carte |…" at bounding box center [416, 224] width 420 height 512
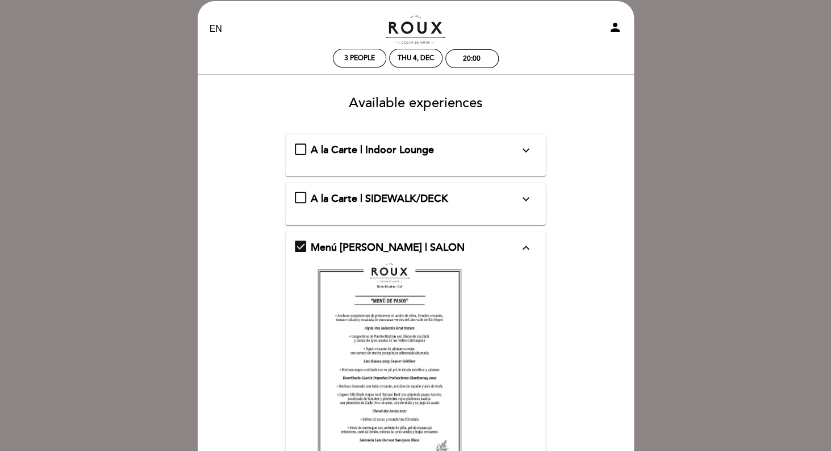
scroll to position [6, 0]
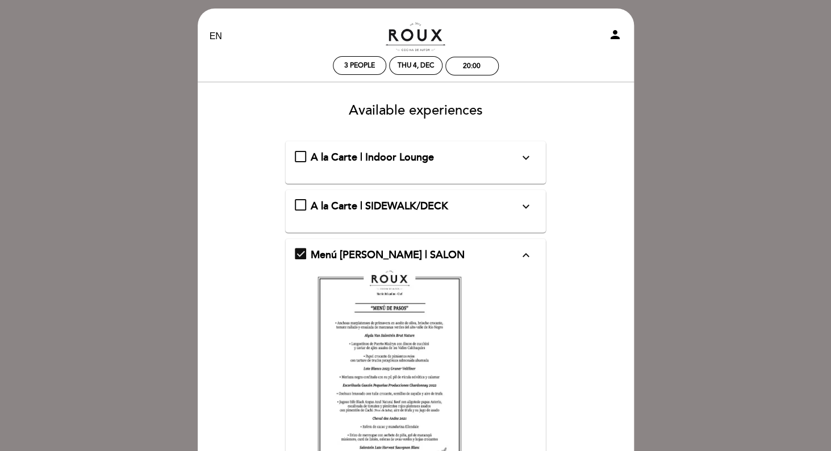
click at [304, 156] on div "A la Carte | Indoor Lounge expand_more Table inside the restaurant" at bounding box center [415, 157] width 241 height 15
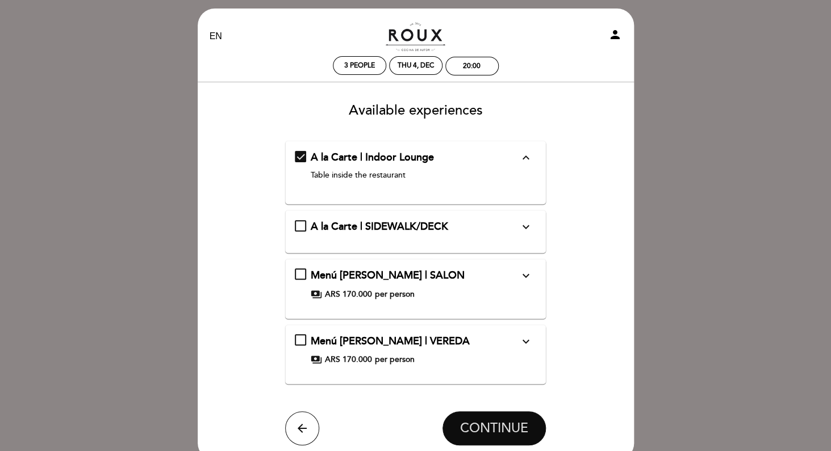
click at [509, 426] on span "CONTINUE" at bounding box center [494, 429] width 68 height 16
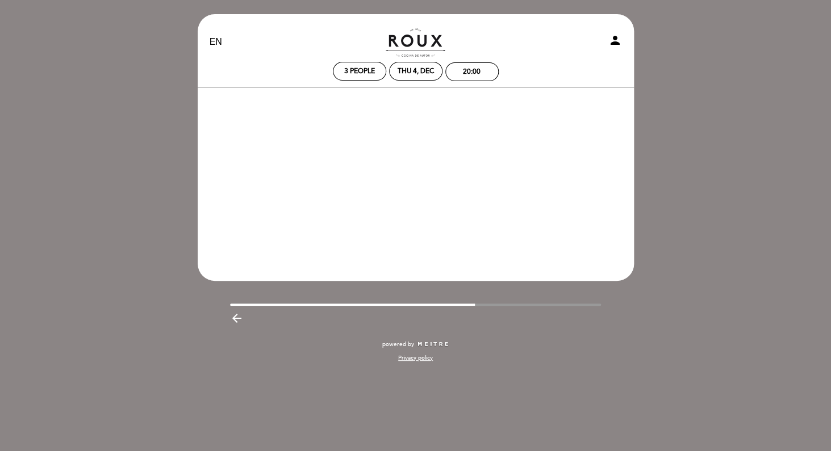
scroll to position [0, 0]
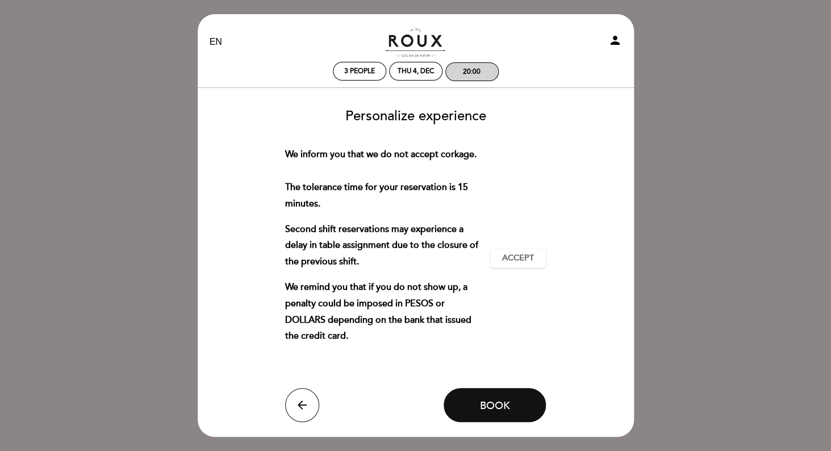
click at [481, 77] on div "20:00" at bounding box center [472, 72] width 52 height 18
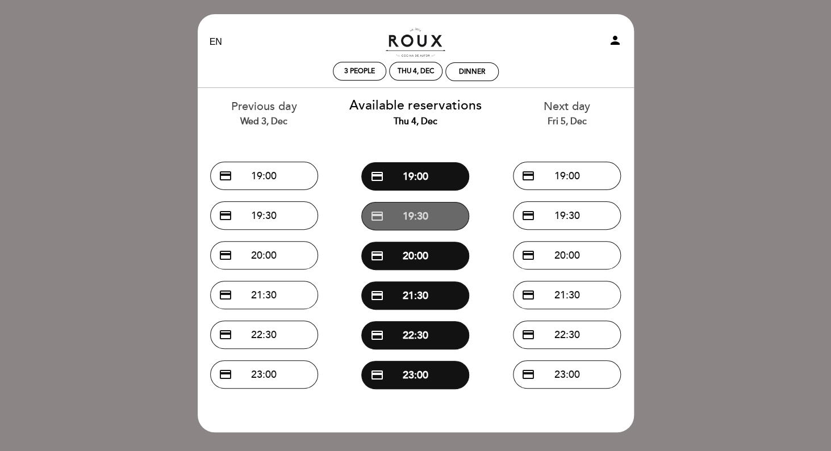
click at [449, 214] on button "credit_card 19:30" at bounding box center [415, 216] width 108 height 28
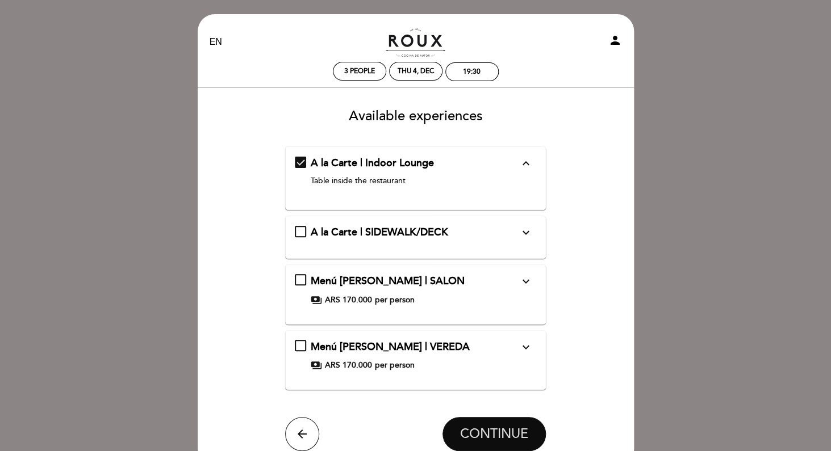
click at [498, 430] on span "CONTINUE" at bounding box center [494, 434] width 68 height 16
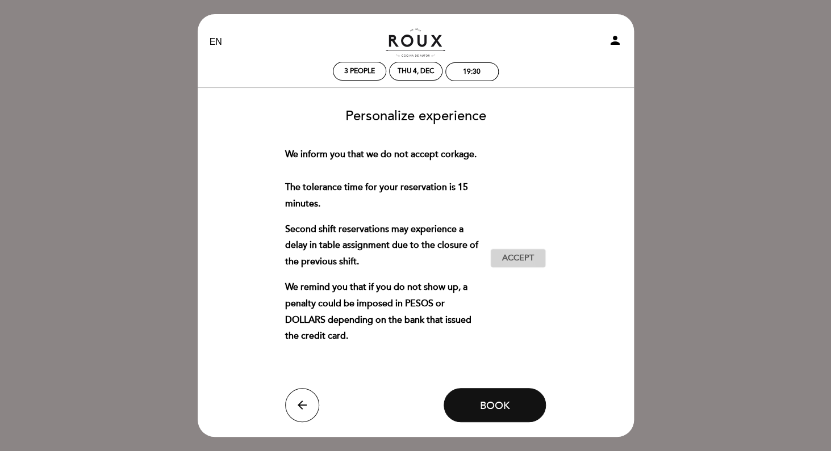
click at [526, 265] on span "Accept" at bounding box center [518, 259] width 32 height 12
click at [505, 412] on span "Book" at bounding box center [494, 405] width 30 height 12
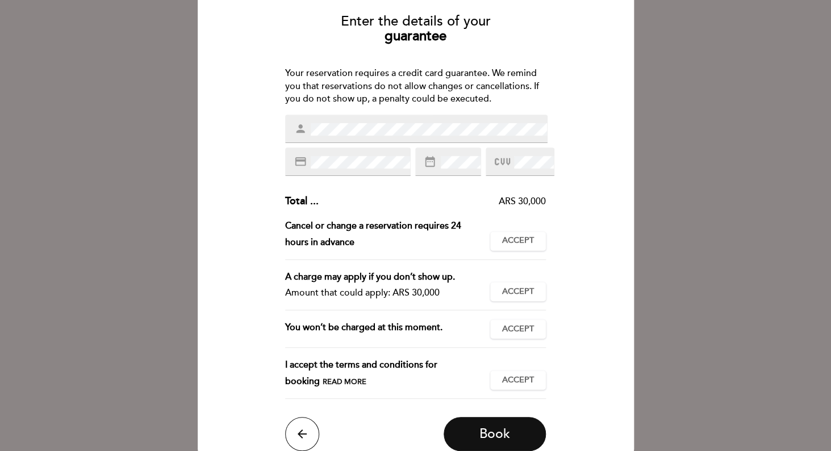
scroll to position [91, 0]
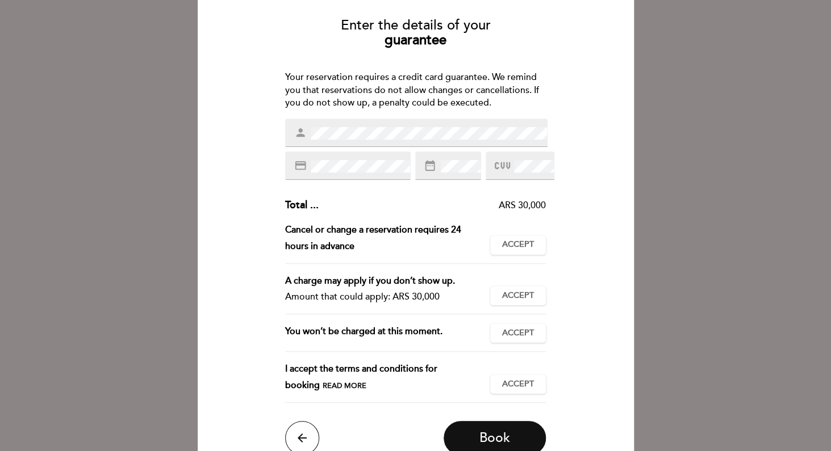
click at [370, 174] on div "credit_card" at bounding box center [347, 166] width 125 height 28
click at [521, 250] on span "Accept" at bounding box center [518, 245] width 32 height 12
click at [525, 295] on span "Accept" at bounding box center [518, 296] width 32 height 12
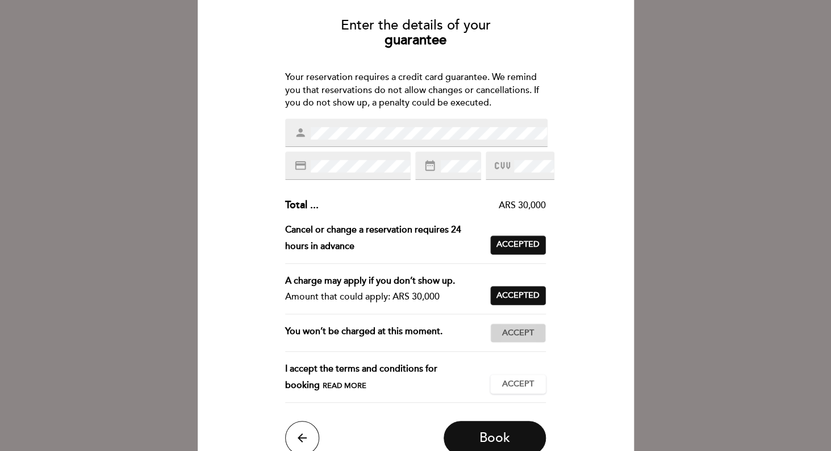
click at [519, 333] on span "Accept" at bounding box center [518, 334] width 32 height 12
click at [518, 378] on button "Accept Accepted" at bounding box center [518, 384] width 56 height 19
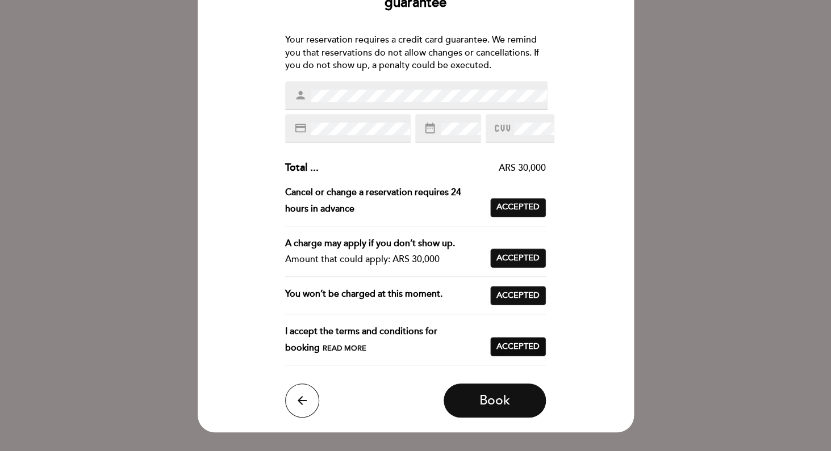
scroll to position [141, 0]
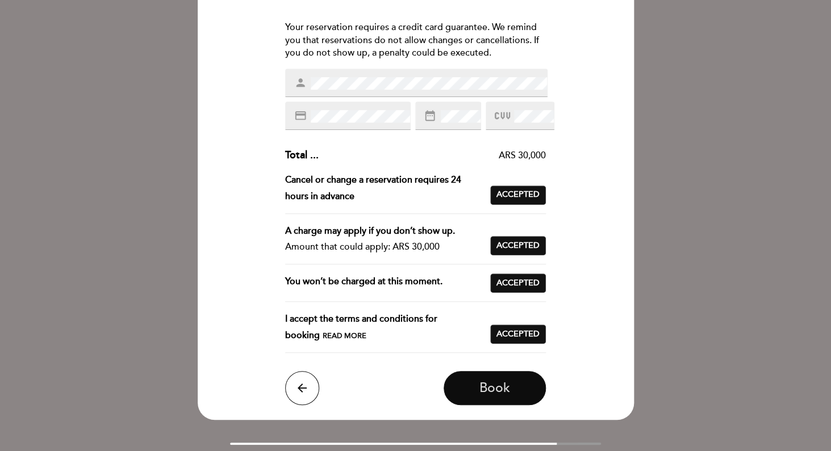
click at [507, 388] on span "Book" at bounding box center [494, 388] width 31 height 16
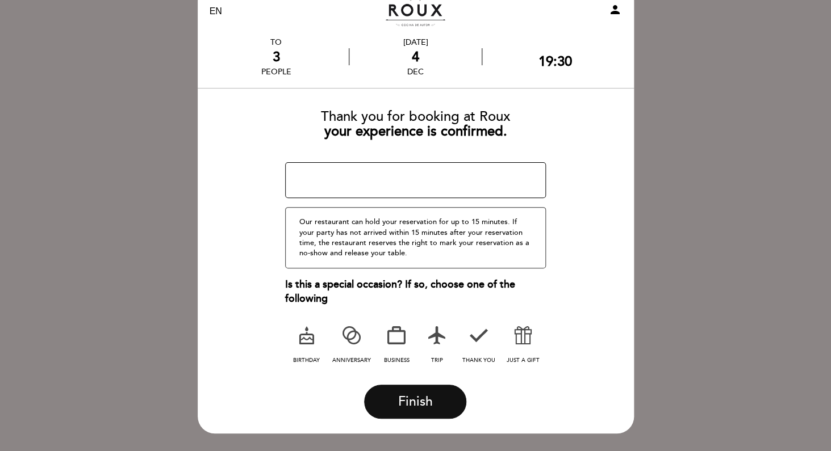
scroll to position [37, 0]
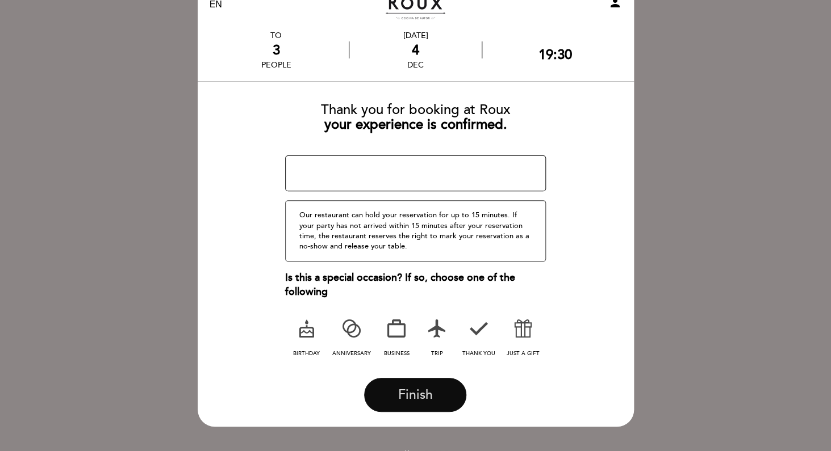
click at [419, 400] on span "Finish" at bounding box center [415, 395] width 35 height 16
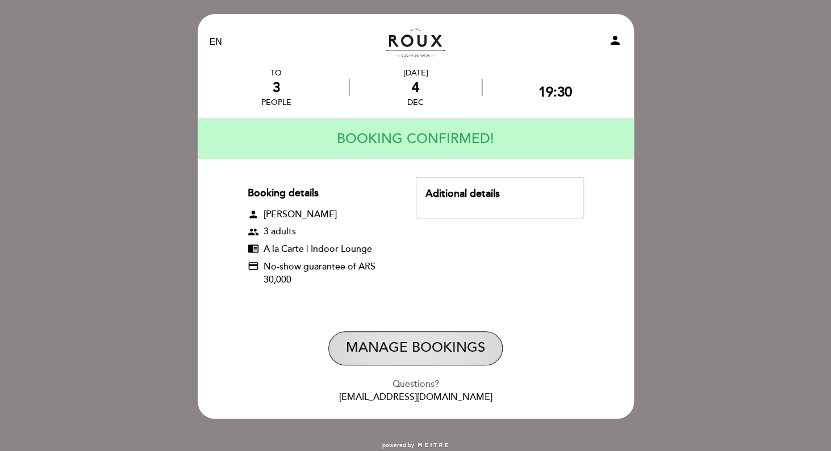
click at [422, 346] on button "Manage Bookings" at bounding box center [415, 349] width 174 height 34
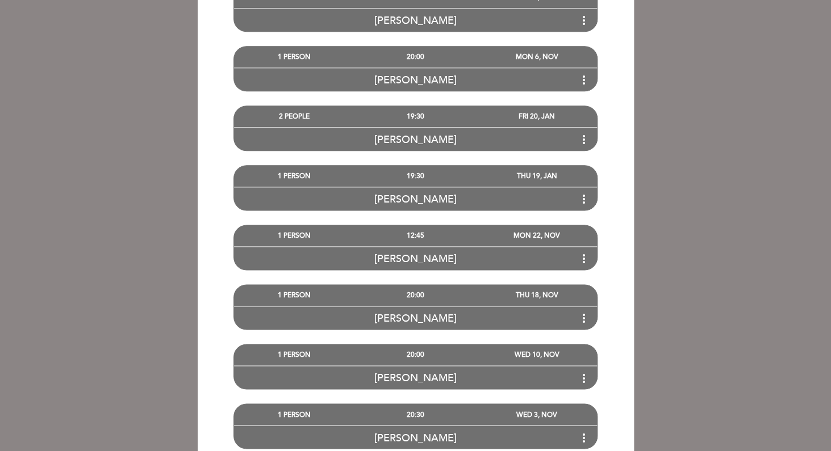
scroll to position [568, 0]
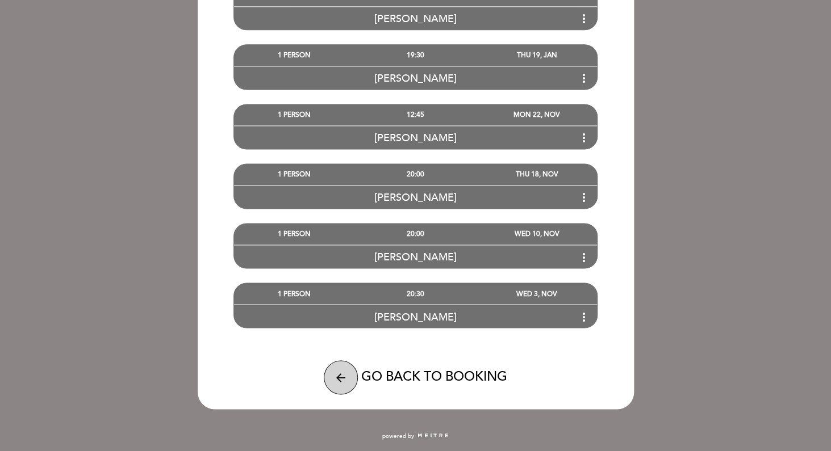
click at [341, 385] on button "arrow_back" at bounding box center [341, 378] width 34 height 34
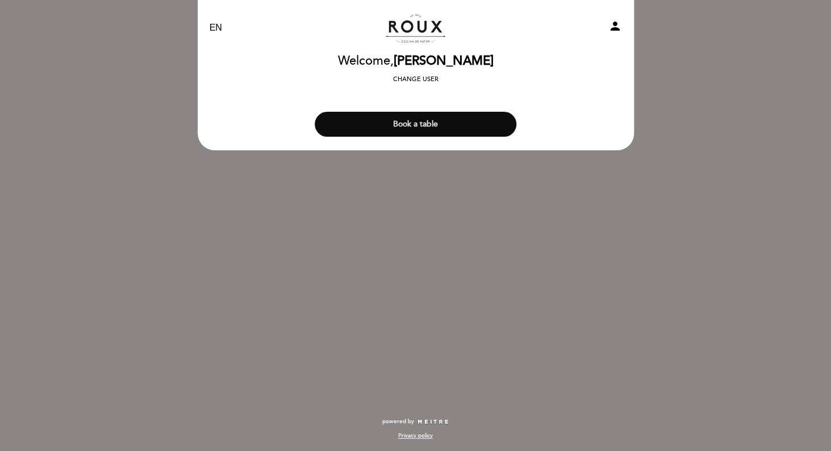
click at [441, 118] on button "Book a table" at bounding box center [416, 124] width 202 height 25
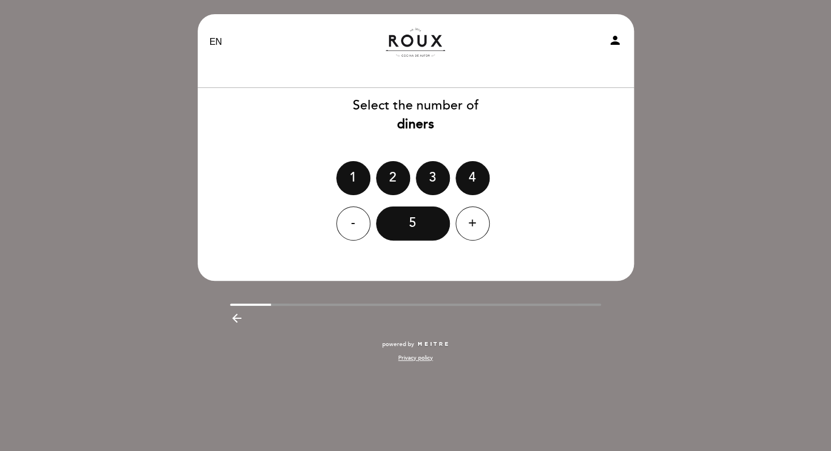
click at [342, 166] on div "1" at bounding box center [353, 178] width 34 height 34
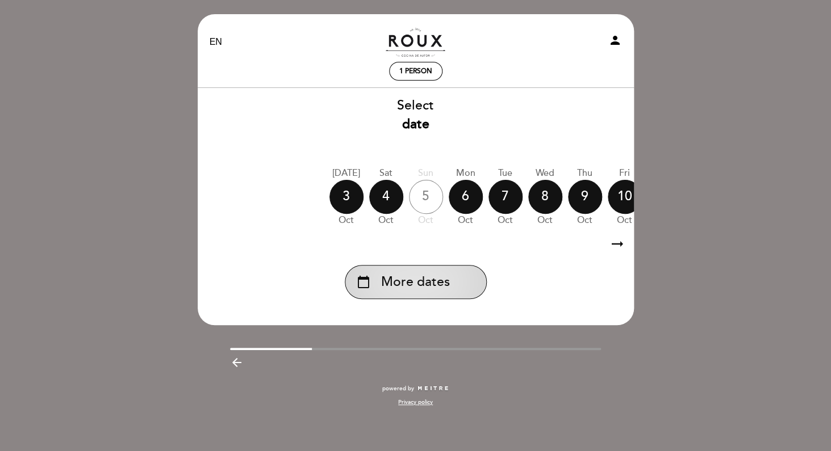
click at [431, 284] on span "More dates" at bounding box center [415, 282] width 69 height 19
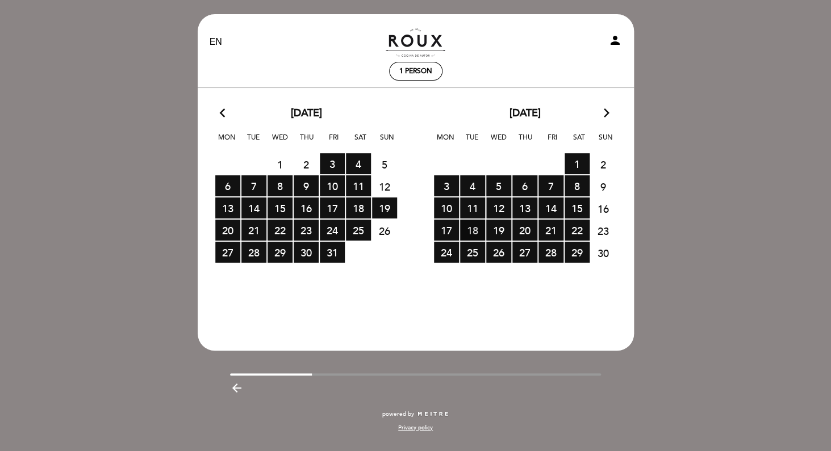
click at [474, 231] on span "18 RESERVATIONS AVAILABLE" at bounding box center [472, 230] width 25 height 21
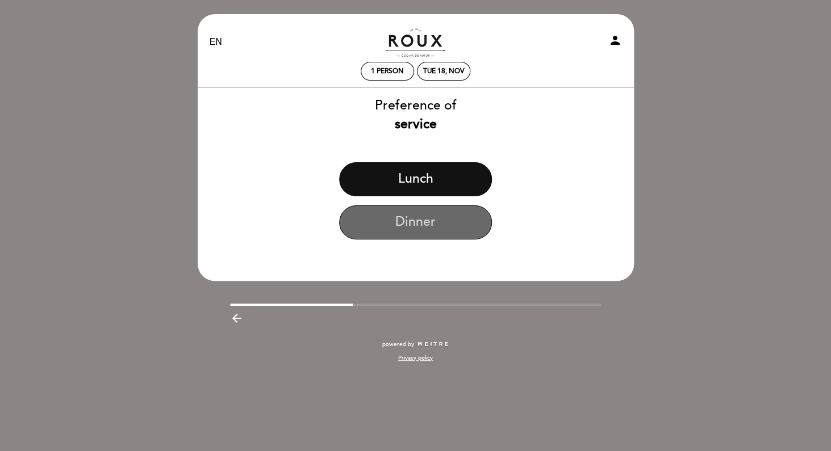
click at [435, 225] on button "Dinner" at bounding box center [415, 223] width 153 height 34
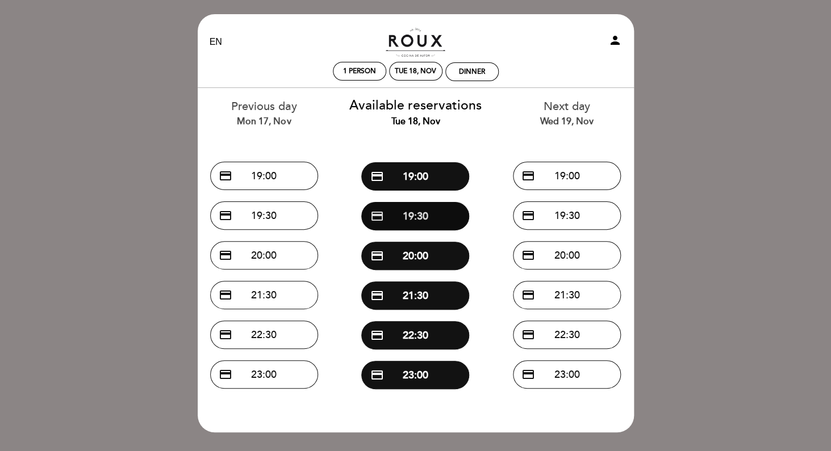
click at [428, 221] on button "credit_card 19:30" at bounding box center [415, 216] width 108 height 28
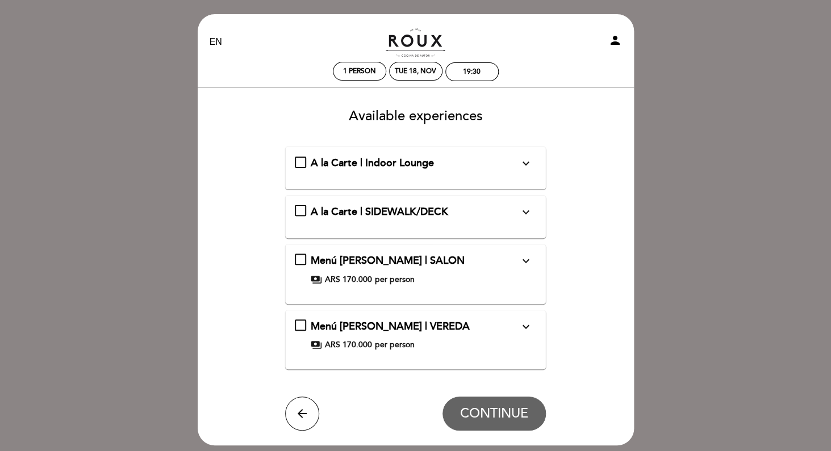
click at [296, 167] on div "A la Carte | Indoor Lounge expand_more Table inside the restaurant" at bounding box center [415, 163] width 241 height 15
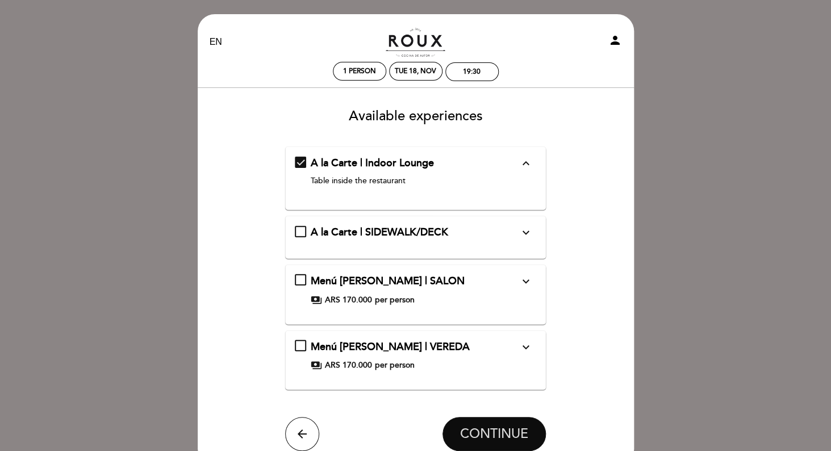
click at [513, 429] on span "CONTINUE" at bounding box center [494, 434] width 68 height 16
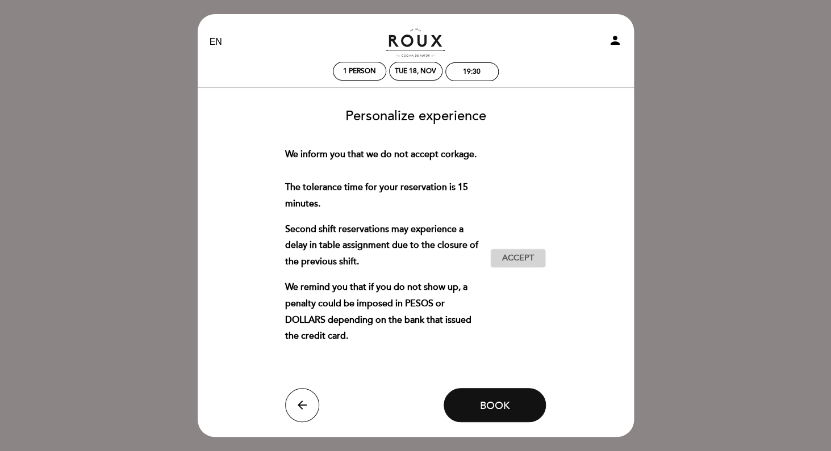
click at [538, 268] on button "Accept Accepted" at bounding box center [518, 258] width 56 height 19
click at [495, 412] on span "Book" at bounding box center [494, 405] width 30 height 12
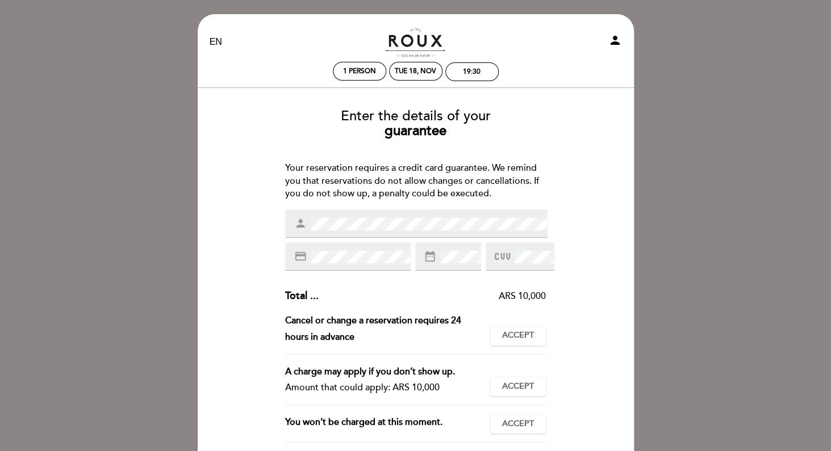
click at [300, 258] on icon "credit_card" at bounding box center [300, 256] width 12 height 12
click at [325, 249] on div "credit_card" at bounding box center [347, 256] width 125 height 28
click at [254, 296] on div "Enter the details of your guarantee Your reservation requires a credit card gua…" at bounding box center [416, 323] width 420 height 446
click at [340, 250] on div "credit_card" at bounding box center [347, 256] width 125 height 28
click at [341, 246] on div "credit_card" at bounding box center [347, 256] width 125 height 28
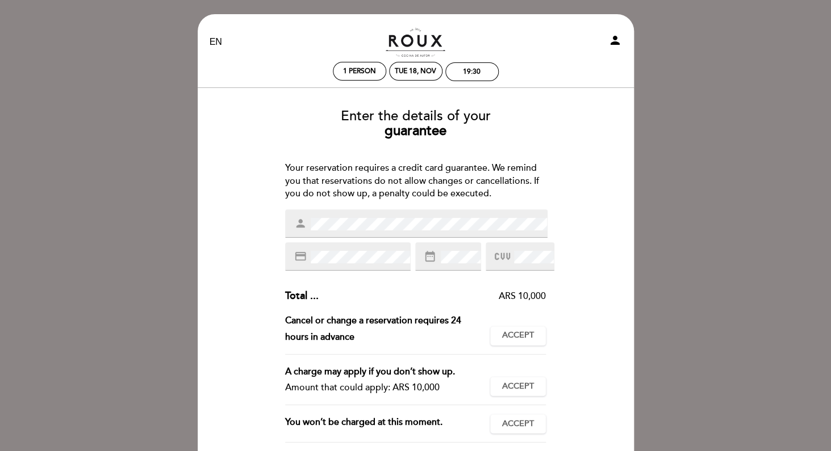
click at [346, 282] on div "Enter the details of your guarantee Your reservation requires a credit card gua…" at bounding box center [416, 323] width 420 height 446
click at [346, 264] on div "credit_card" at bounding box center [347, 256] width 125 height 28
click at [345, 245] on div "credit_card" at bounding box center [347, 256] width 125 height 28
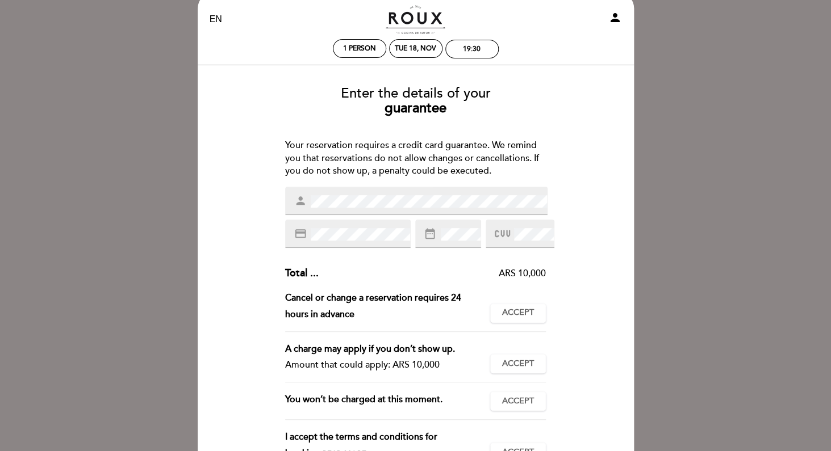
scroll to position [24, 0]
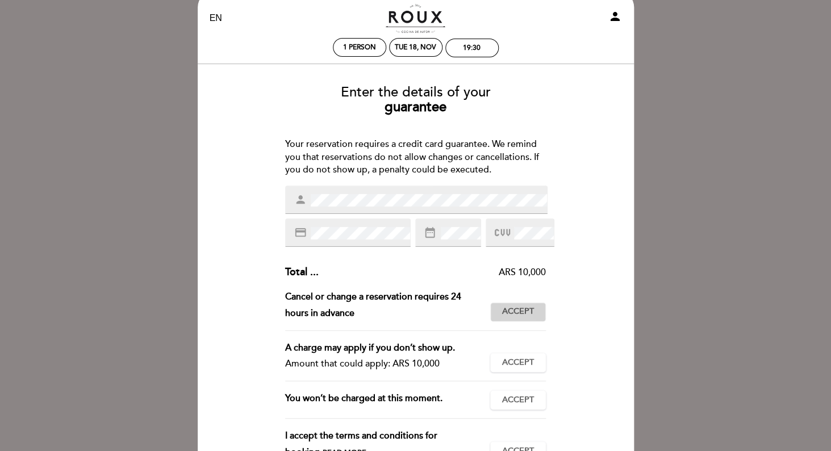
click at [527, 313] on span "Accept" at bounding box center [518, 312] width 32 height 12
click at [526, 362] on span "Accept" at bounding box center [518, 363] width 32 height 12
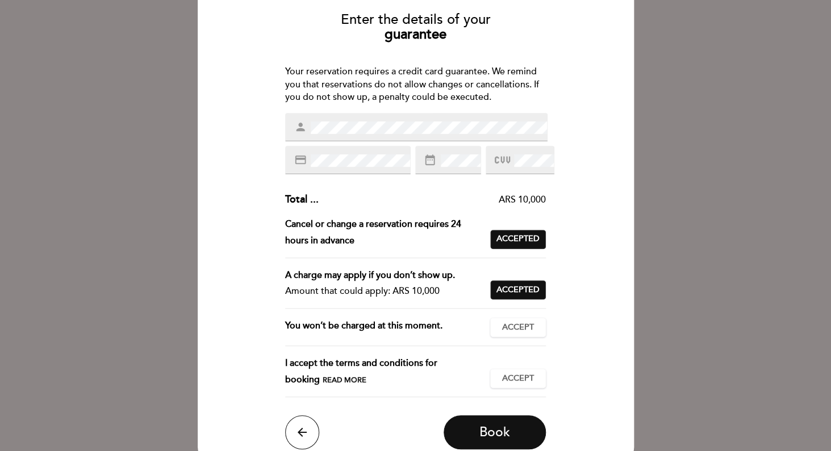
scroll to position [98, 0]
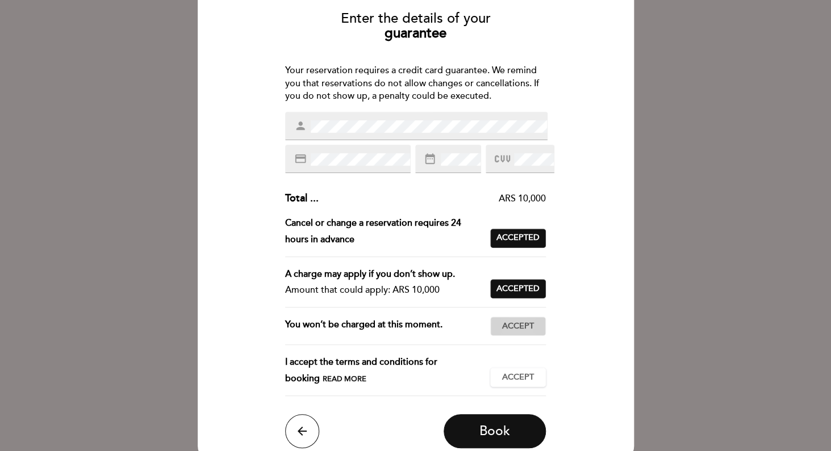
click at [529, 331] on span "Accept" at bounding box center [518, 327] width 32 height 12
click at [526, 375] on span "Accept" at bounding box center [518, 378] width 32 height 12
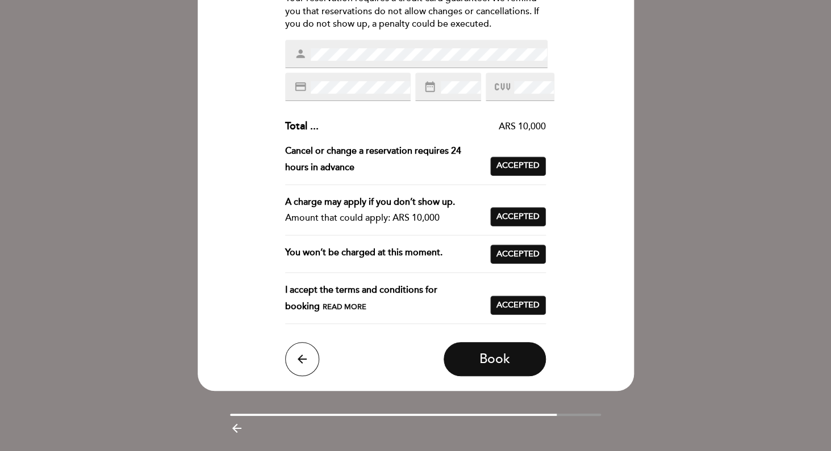
scroll to position [174, 0]
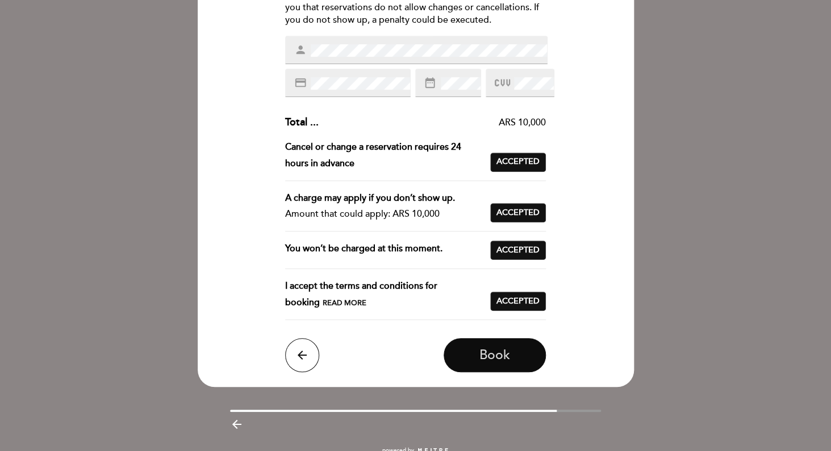
click at [509, 359] on span "Book" at bounding box center [494, 355] width 31 height 16
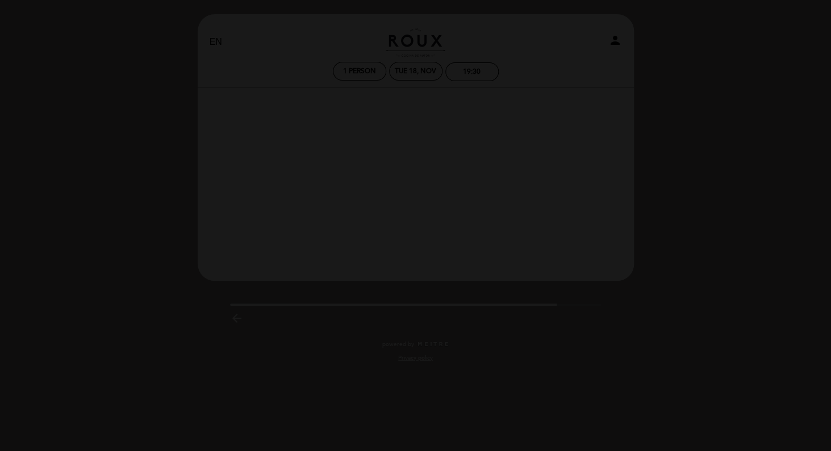
scroll to position [0, 0]
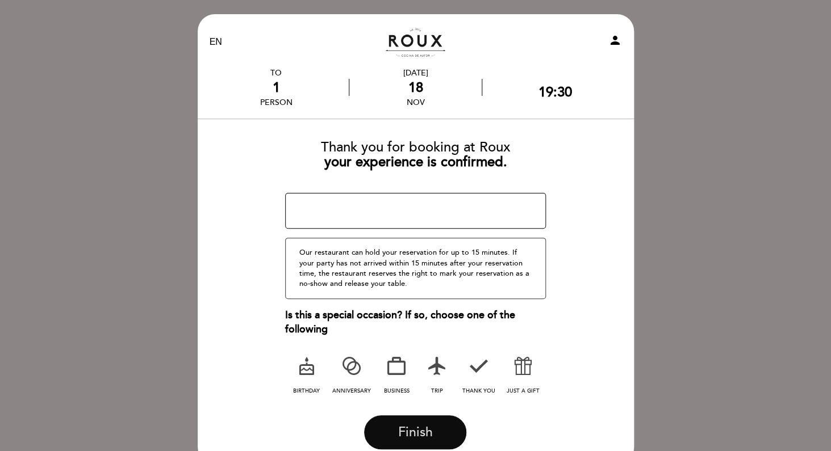
click at [411, 430] on span "Finish" at bounding box center [415, 433] width 35 height 16
